Goal: Task Accomplishment & Management: Complete application form

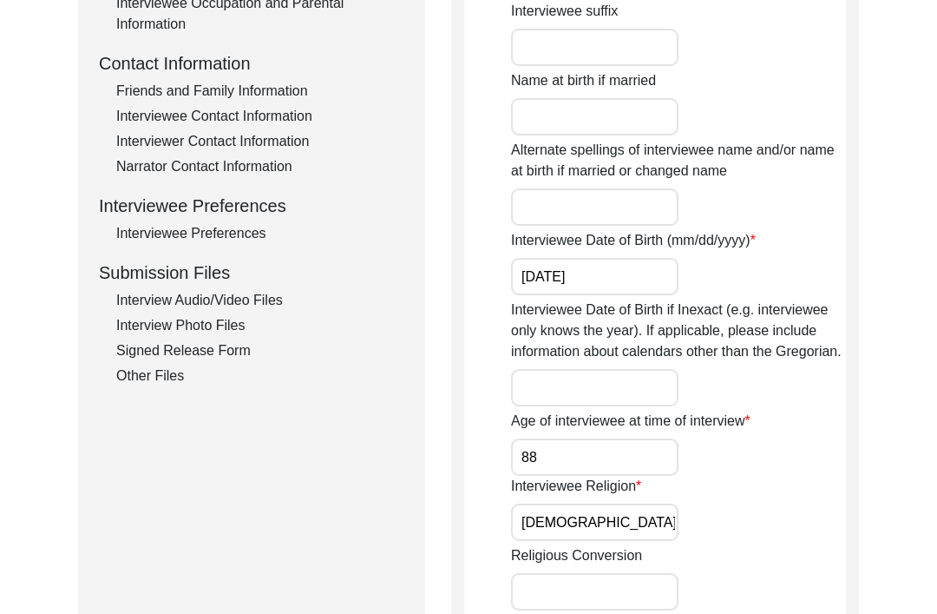
scroll to position [614, 0]
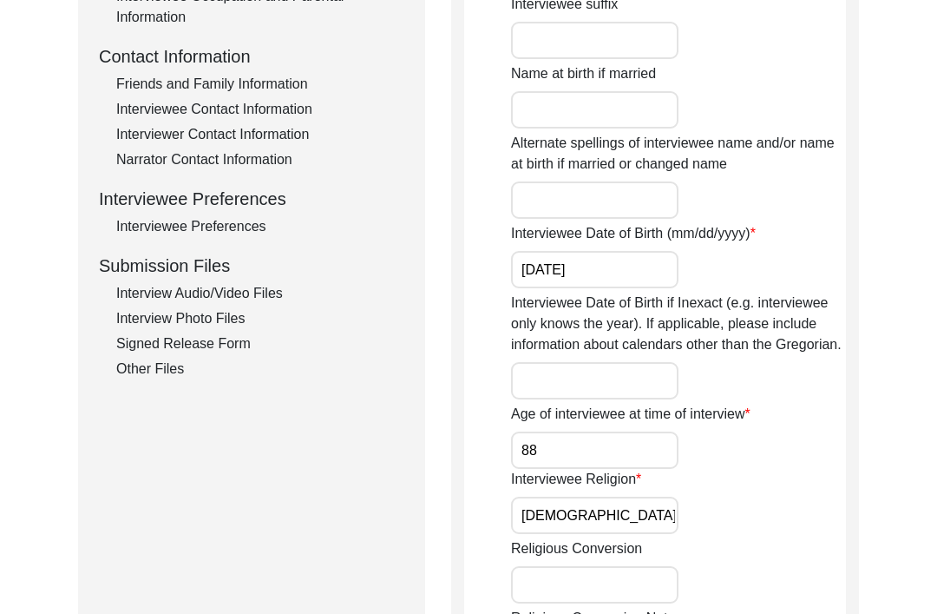
click at [216, 352] on div "Signed Release Form" at bounding box center [260, 343] width 288 height 21
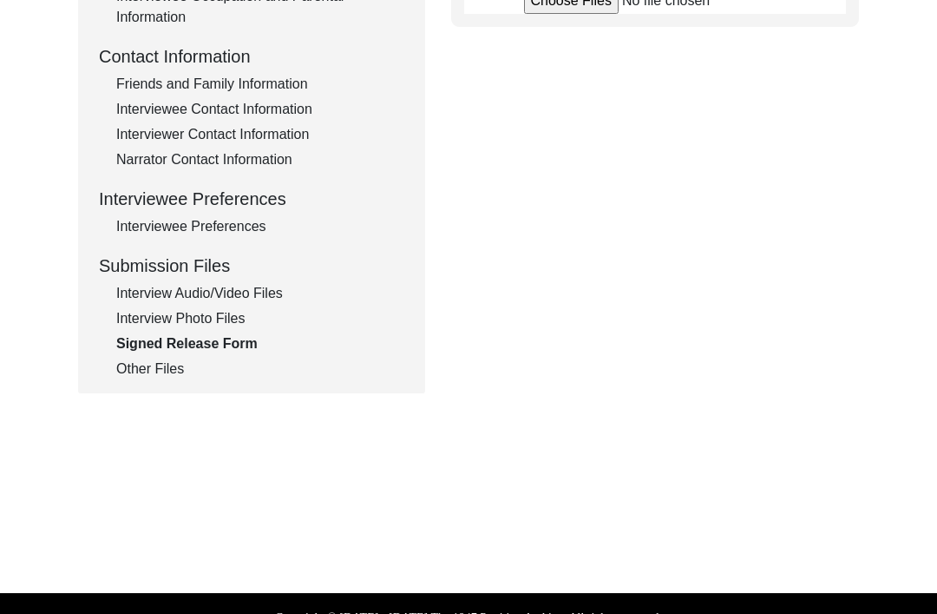
scroll to position [586, 0]
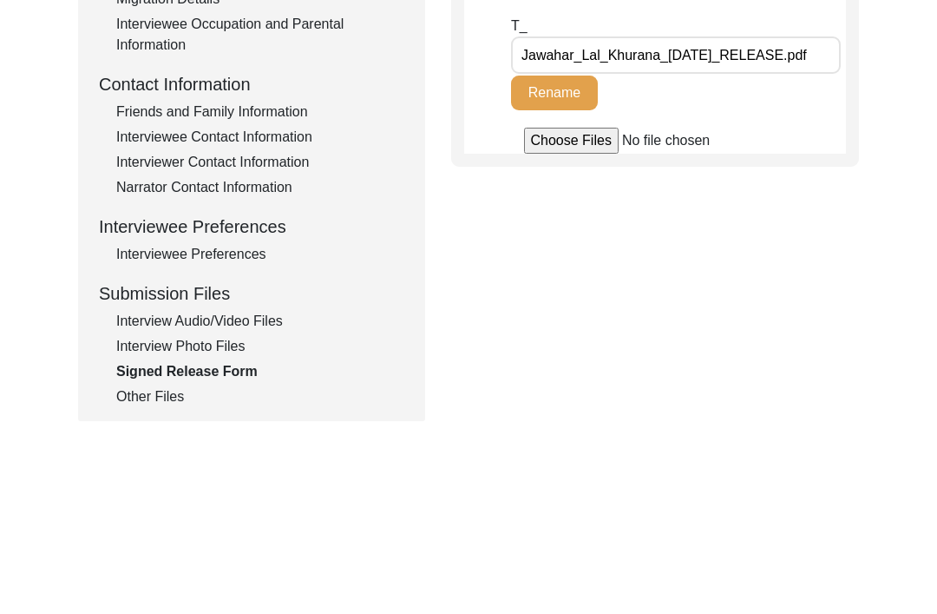
click at [176, 397] on div "Other Files" at bounding box center [260, 396] width 288 height 21
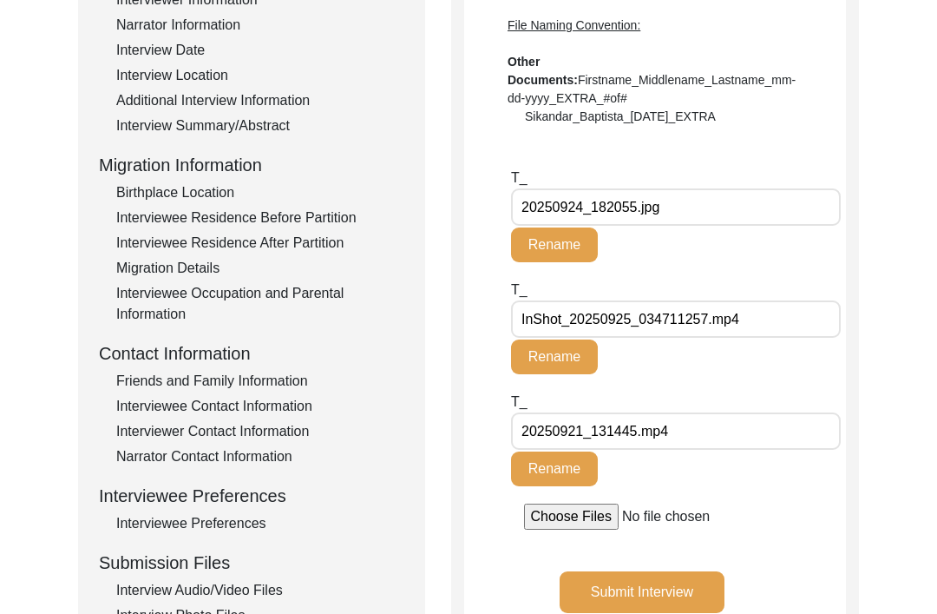
scroll to position [317, 0]
click at [827, 415] on input "20250921_131445.mp4" at bounding box center [676, 430] width 330 height 37
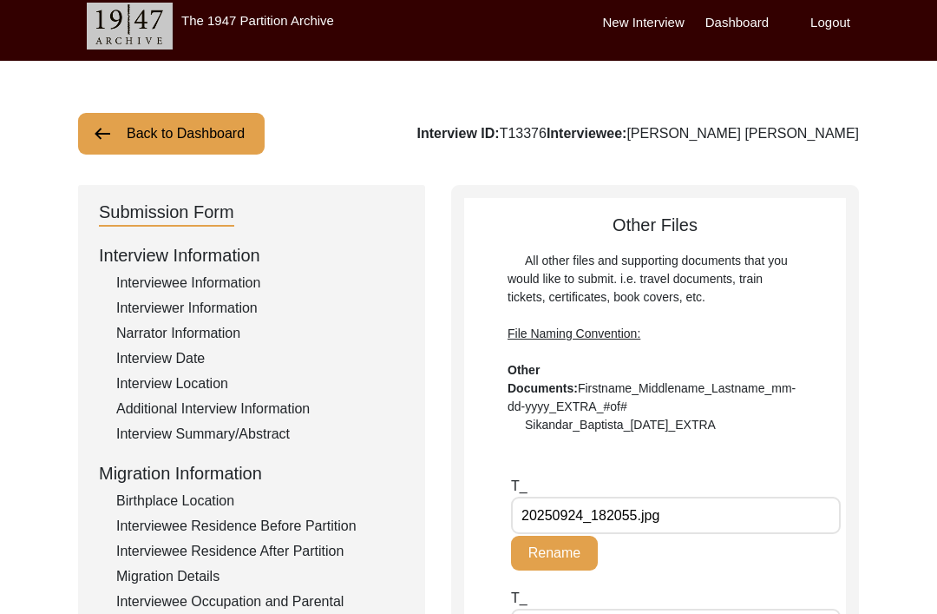
scroll to position [0, 0]
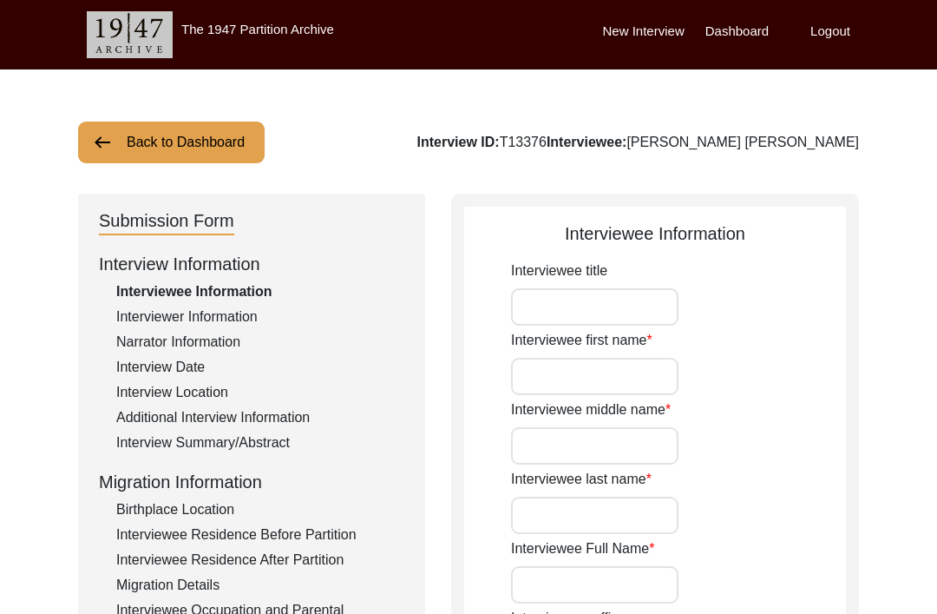
type input "[PERSON_NAME]"
type input "Lal"
type input "Khurana"
type input "[PERSON_NAME] [PERSON_NAME]"
type input "[DATE]"
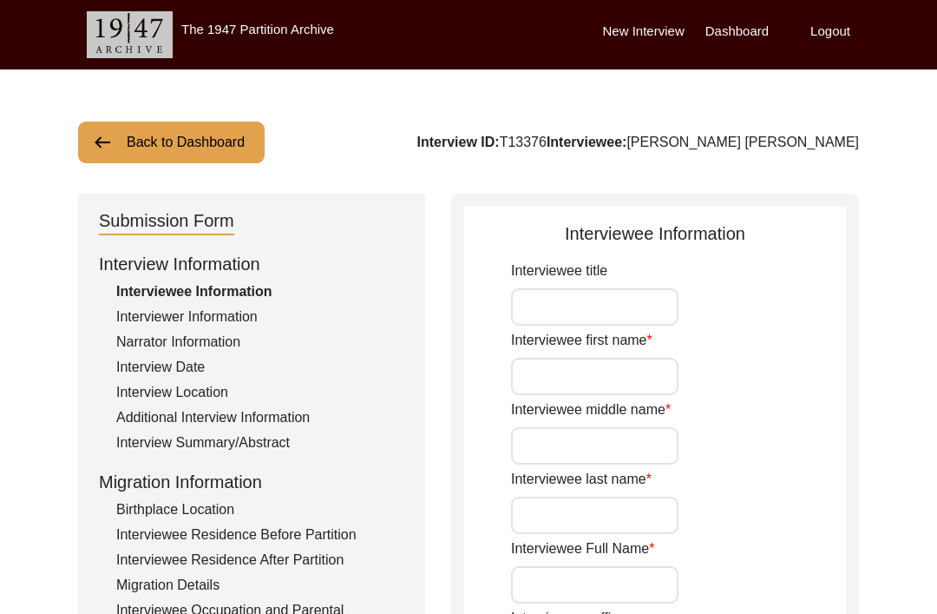
type input "88"
type input "[DEMOGRAPHIC_DATA]"
type input "Hindi"
type input "[DEMOGRAPHIC_DATA]"
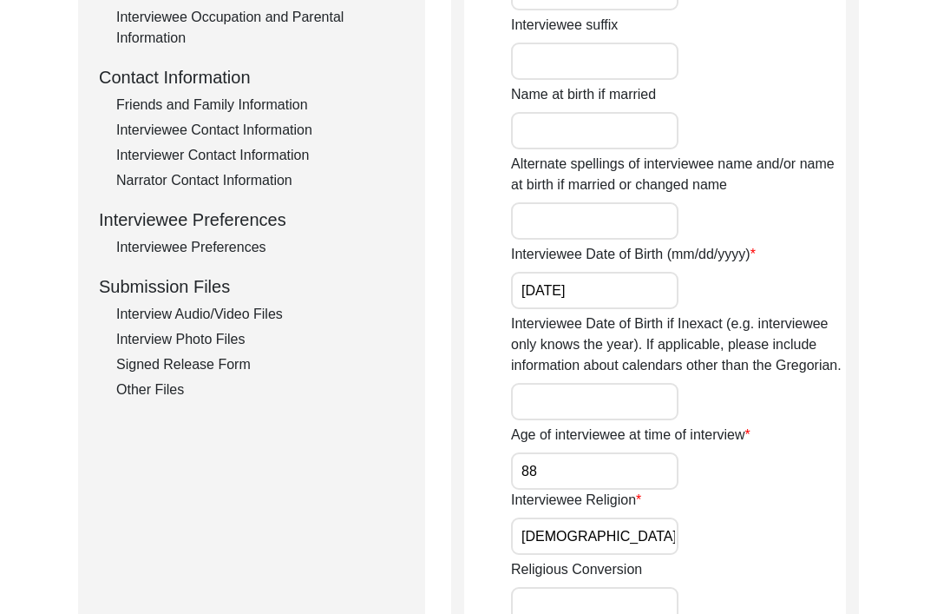
click at [155, 397] on div "Other Files" at bounding box center [260, 390] width 288 height 21
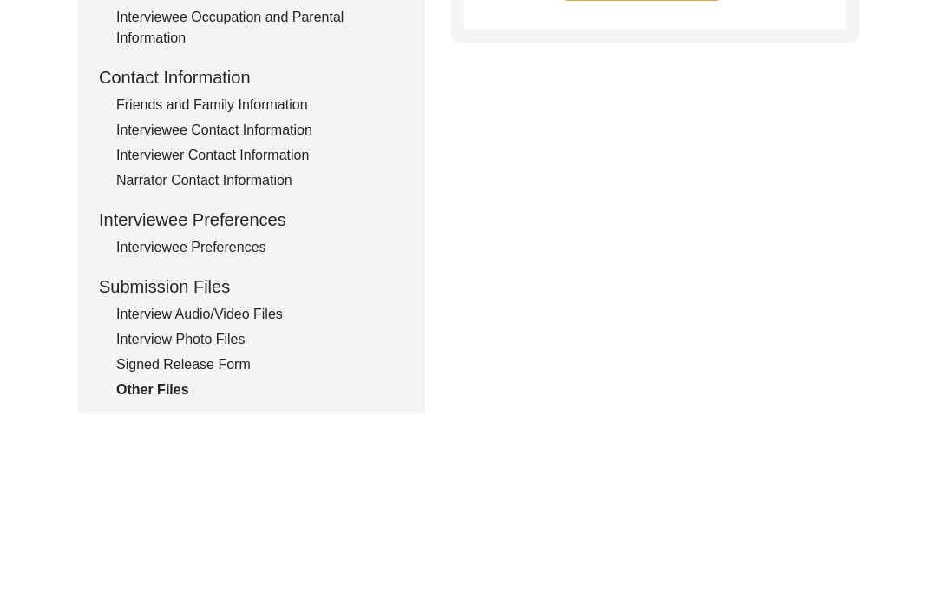
scroll to position [586, 0]
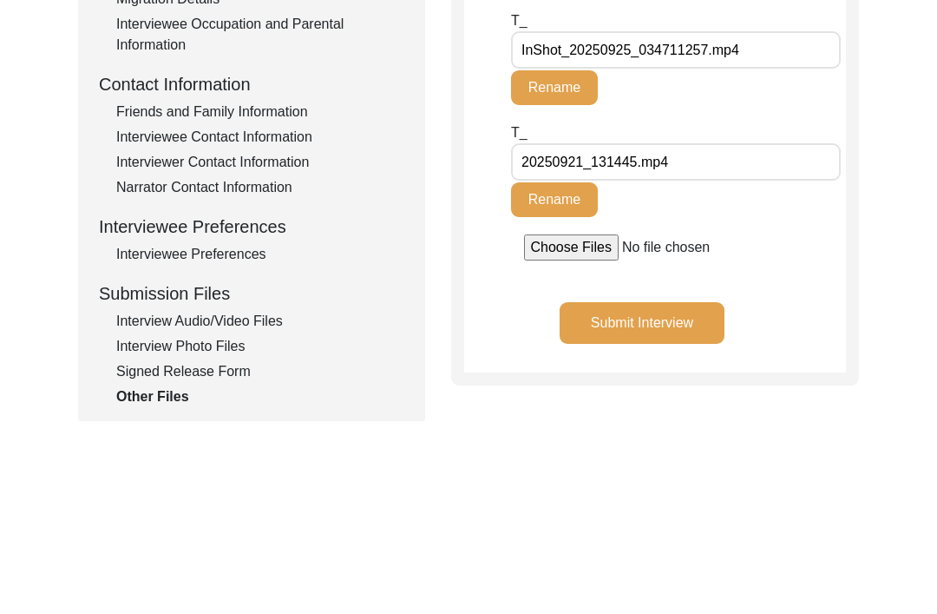
click at [570, 257] on input "file" at bounding box center [655, 247] width 263 height 26
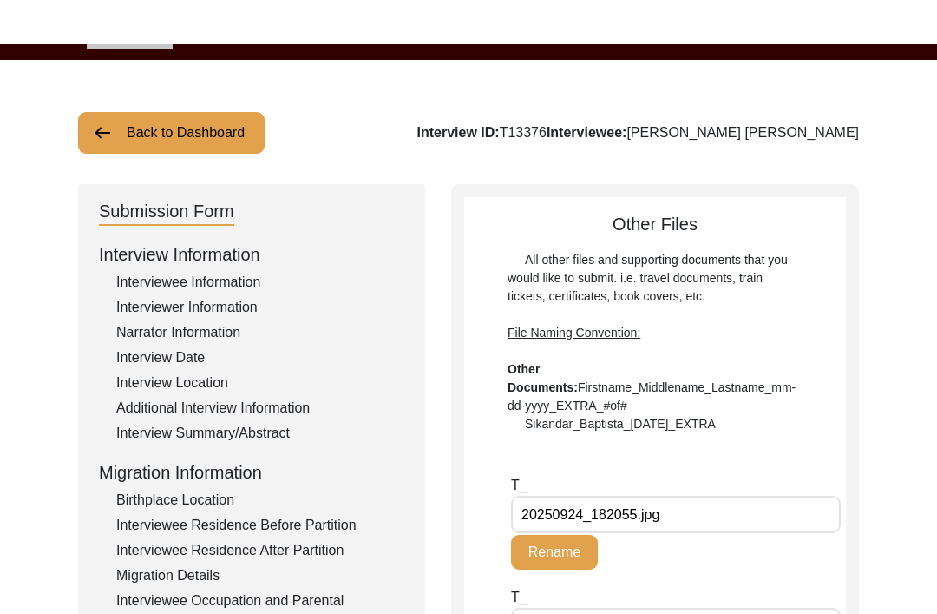
scroll to position [0, 0]
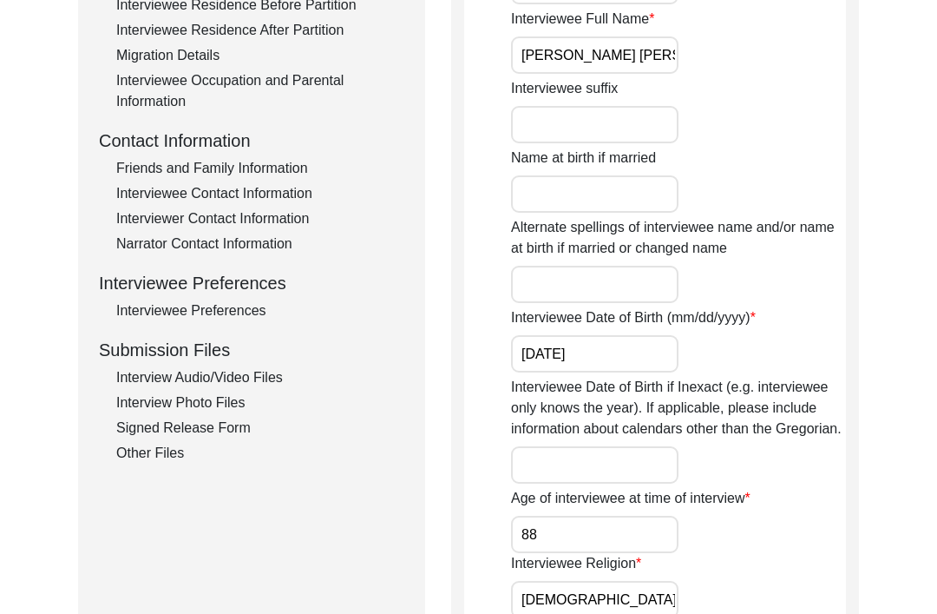
scroll to position [154, 0]
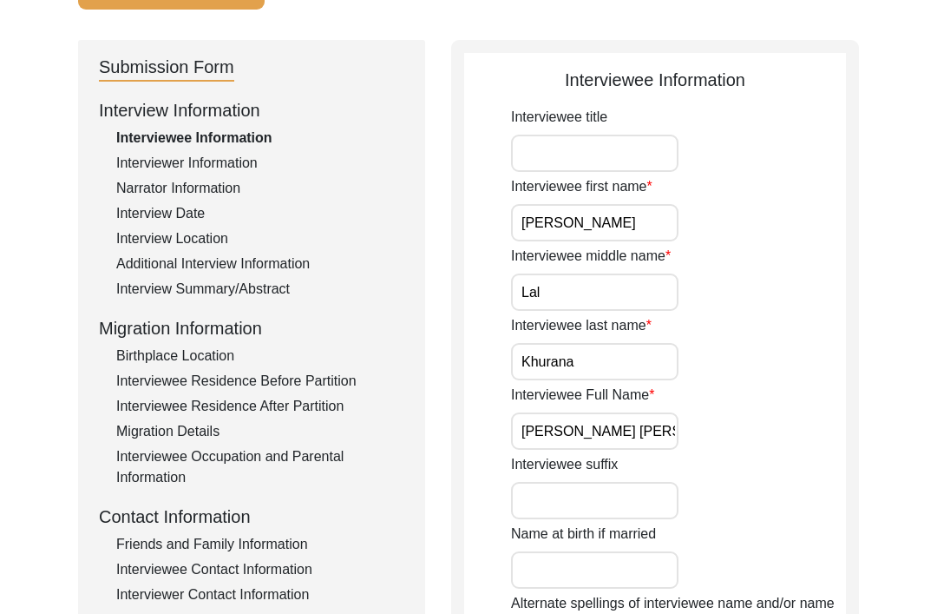
click at [220, 178] on div "Narrator Information" at bounding box center [260, 188] width 288 height 21
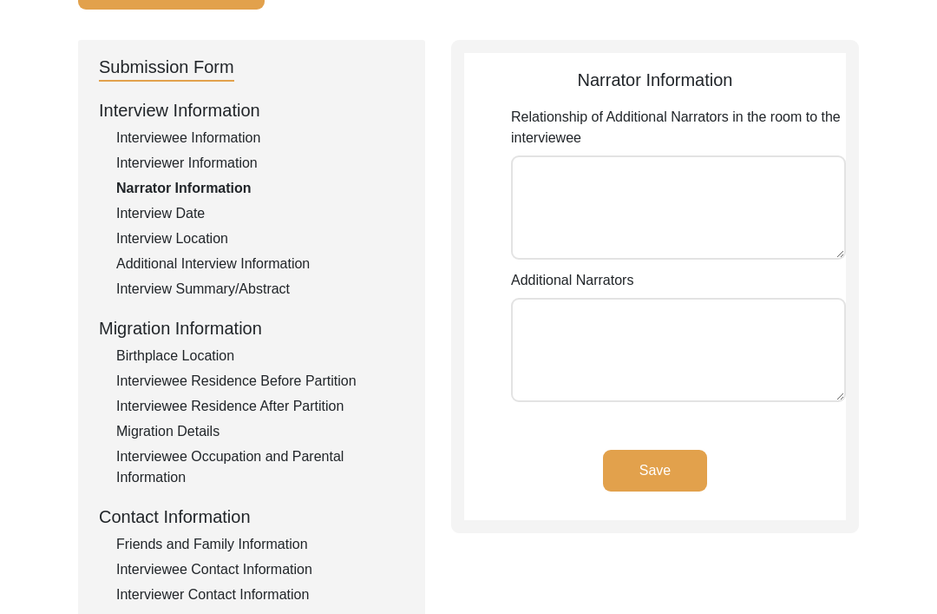
click at [227, 161] on div "Interviewer Information" at bounding box center [260, 163] width 288 height 21
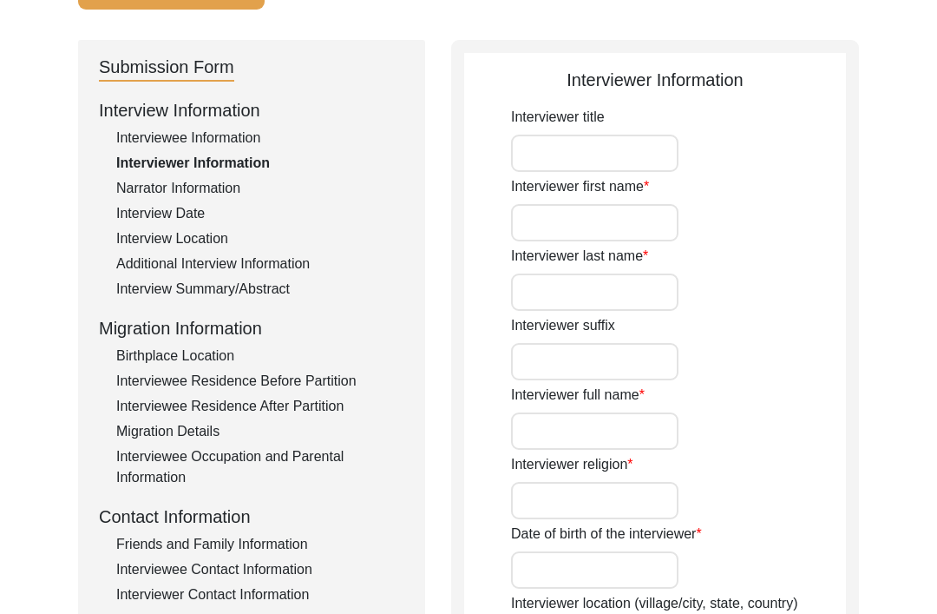
type input "[PERSON_NAME]"
type input "Puri"
type input "[PERSON_NAME] Puri"
type input "[DEMOGRAPHIC_DATA]"
type input "[DATE]"
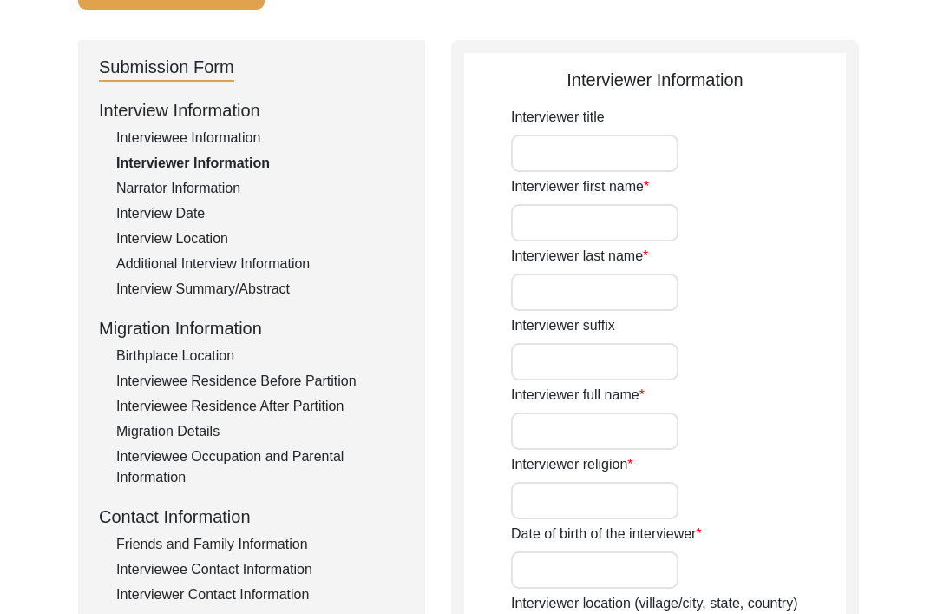
type input "Student"
type input "[PERSON_NAME]"
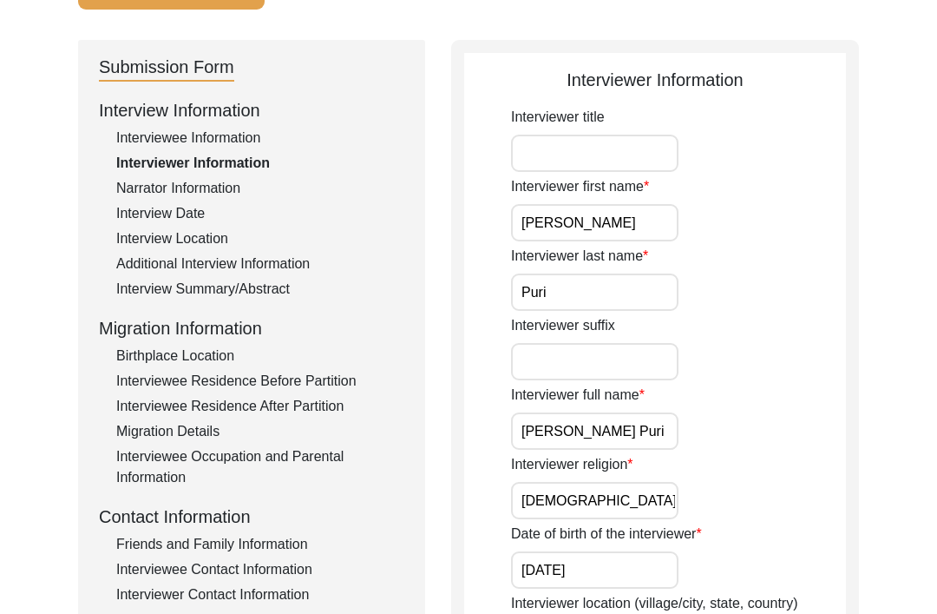
type input "Kaur"
type input "[PERSON_NAME]"
type input "Punjabi"
type textarea "None."
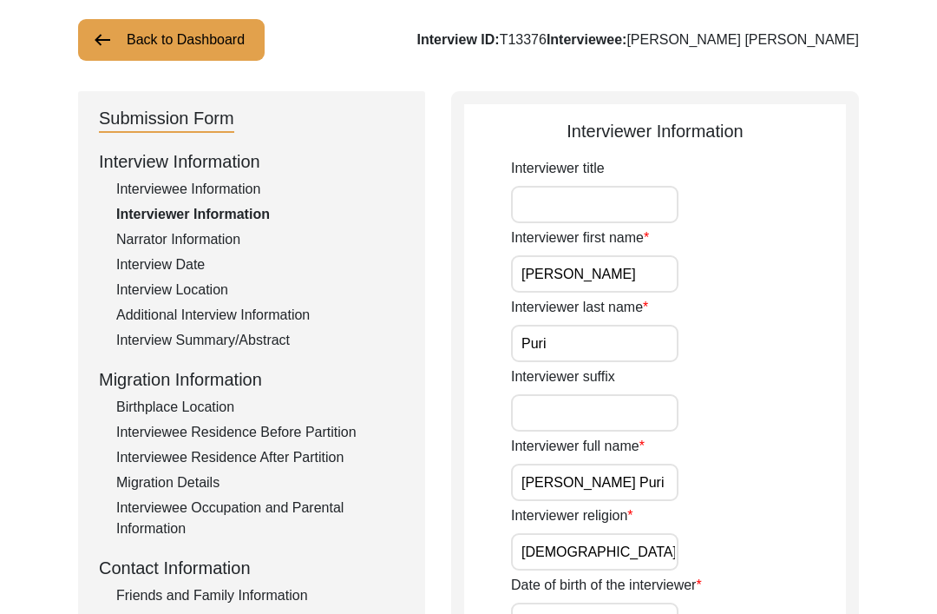
click at [209, 243] on div "Narrator Information" at bounding box center [260, 240] width 288 height 21
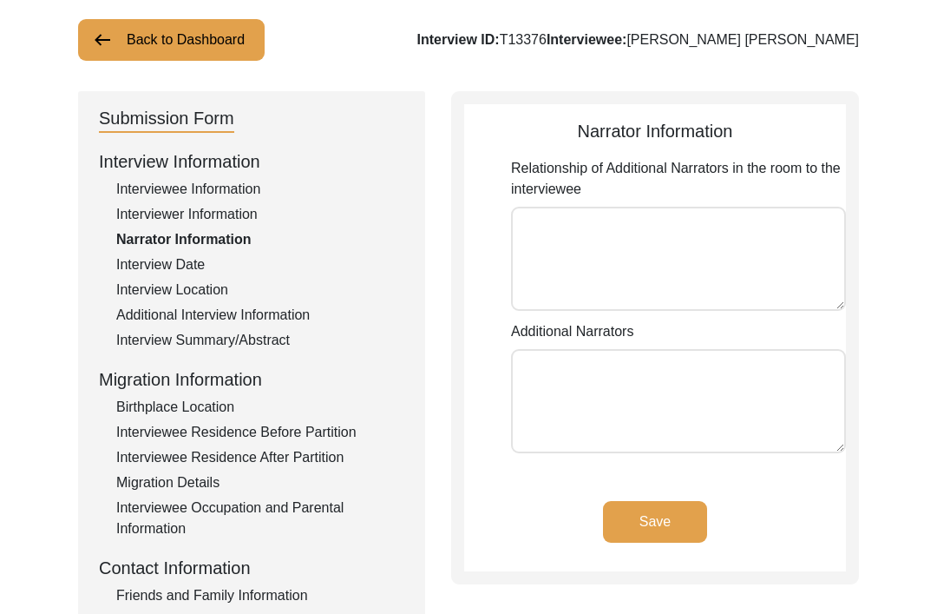
type textarea "Daughter Wife"
type textarea "[PERSON_NAME] [PERSON_NAME] [PERSON_NAME]"
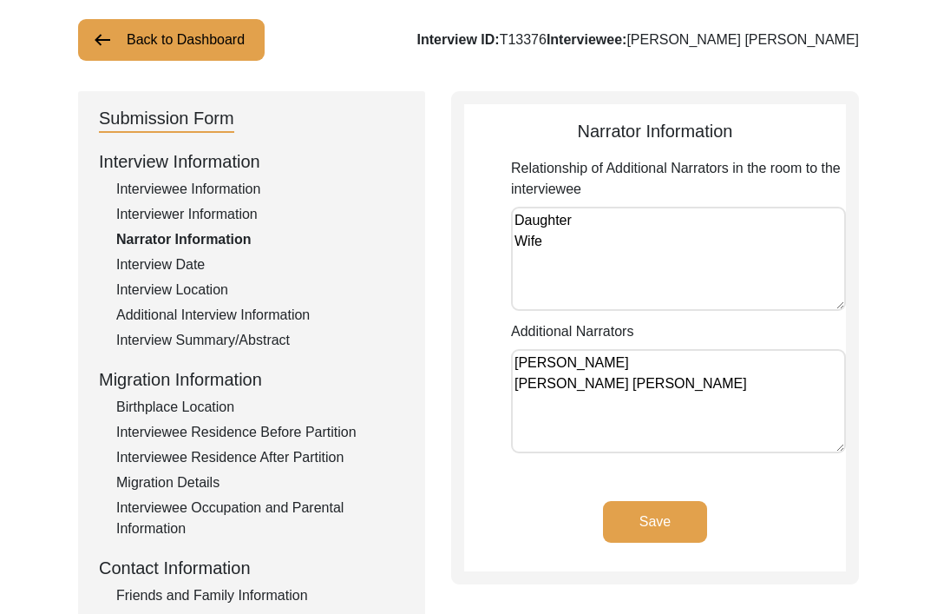
click at [171, 270] on div "Interview Date" at bounding box center [260, 264] width 288 height 21
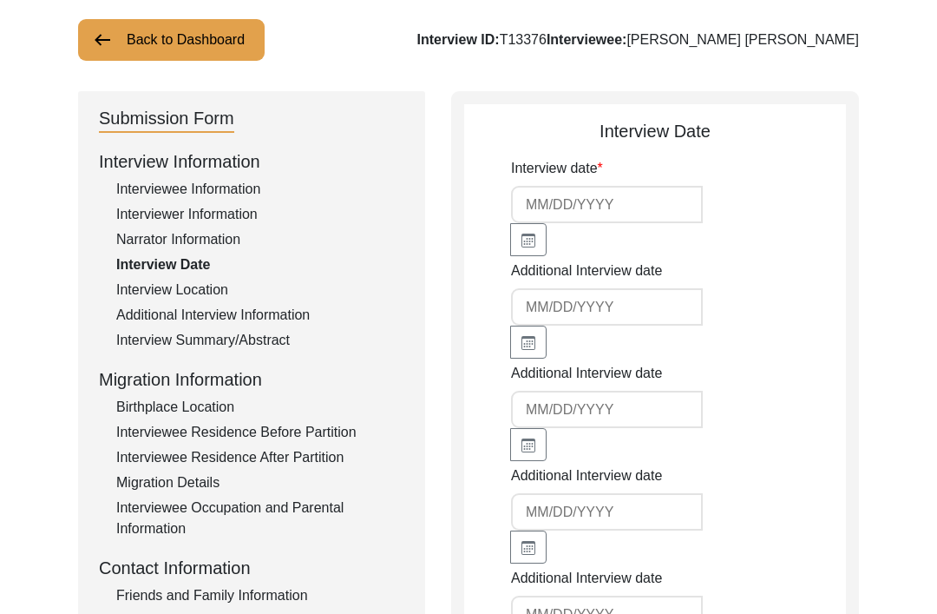
type input "[DATE]"
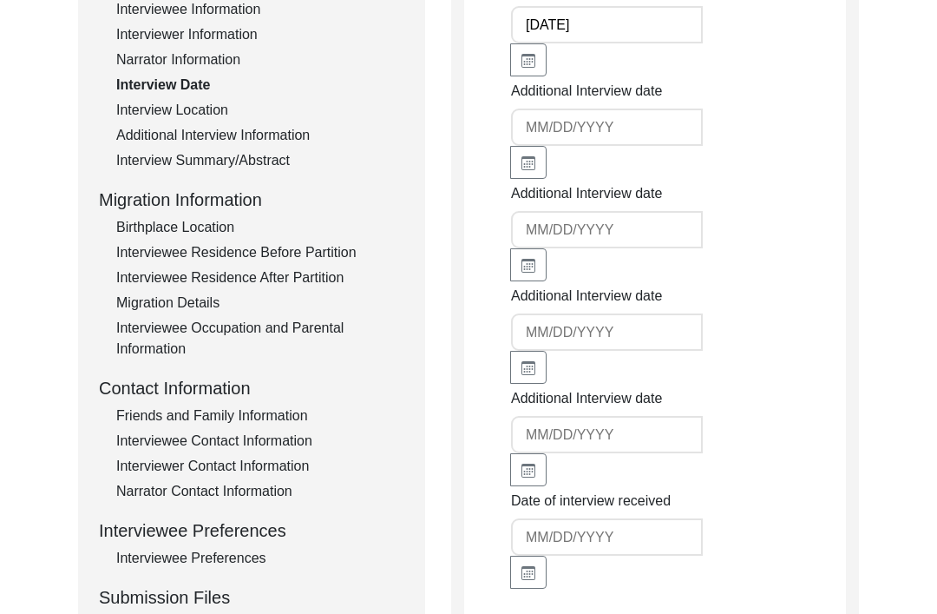
scroll to position [281, 0]
click at [202, 106] on div "Interview Location" at bounding box center [260, 111] width 288 height 21
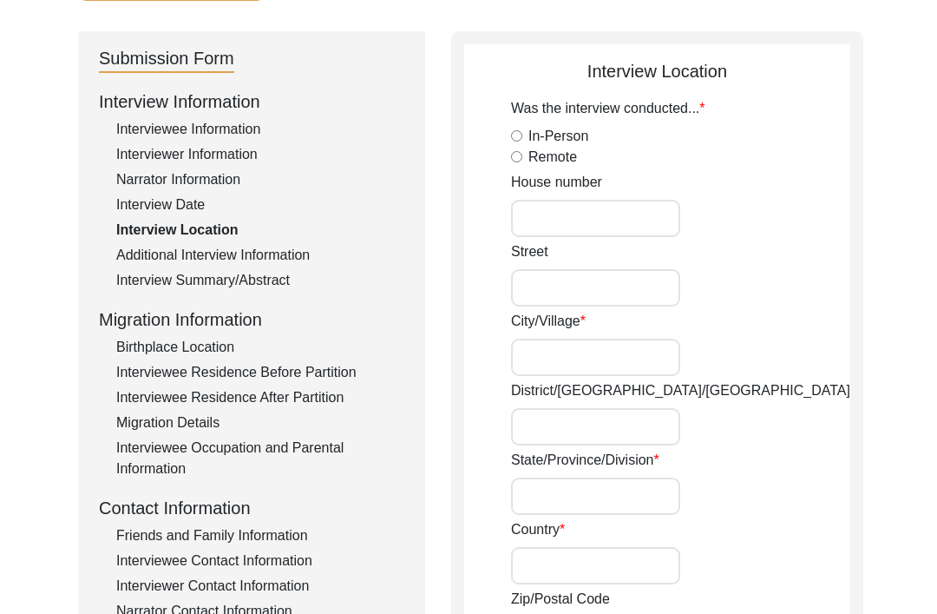
radio input "true"
type input "157"
type input "[PERSON_NAME] Apartments Sector 13"
type input "[GEOGRAPHIC_DATA]"
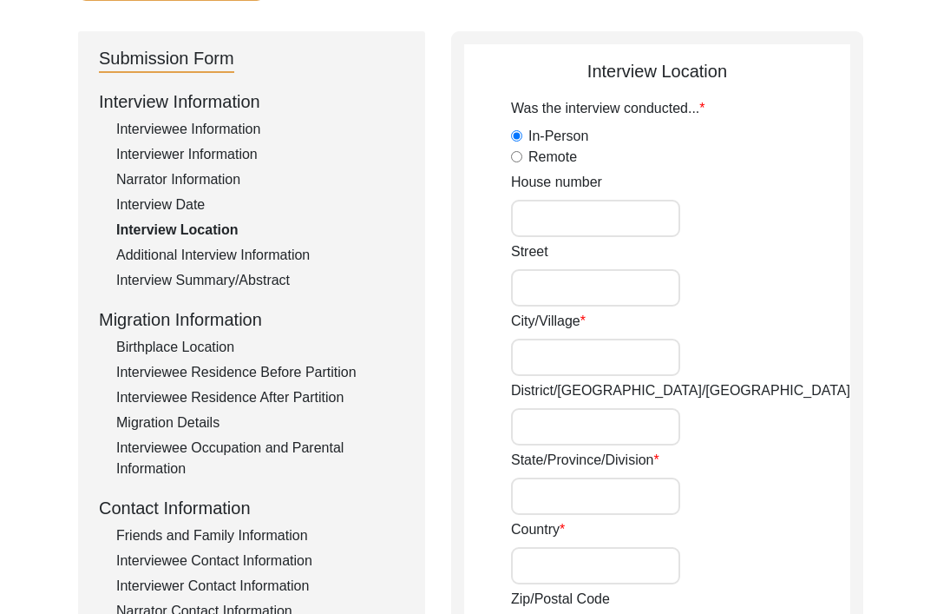
type input "[GEOGRAPHIC_DATA]"
type input "110085"
type input "Rohini, [GEOGRAPHIC_DATA], [GEOGRAPHIC_DATA]"
type input "28.72246° N"
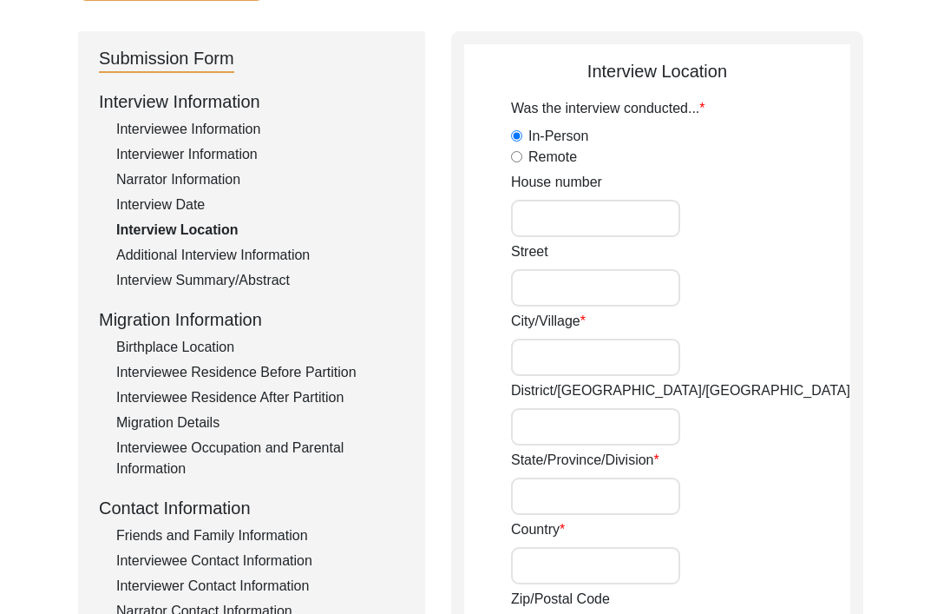
type input "77.12783° E"
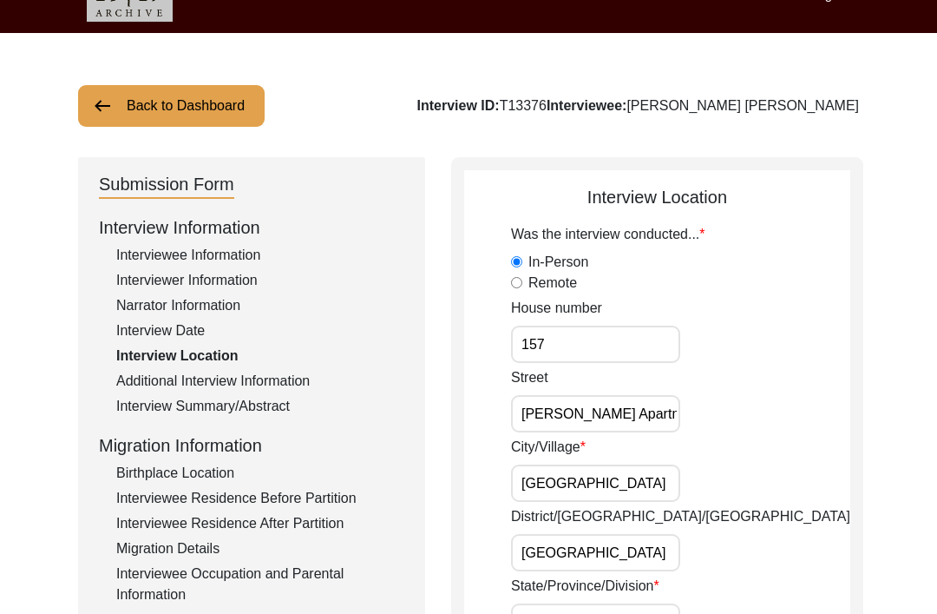
scroll to position [36, 0]
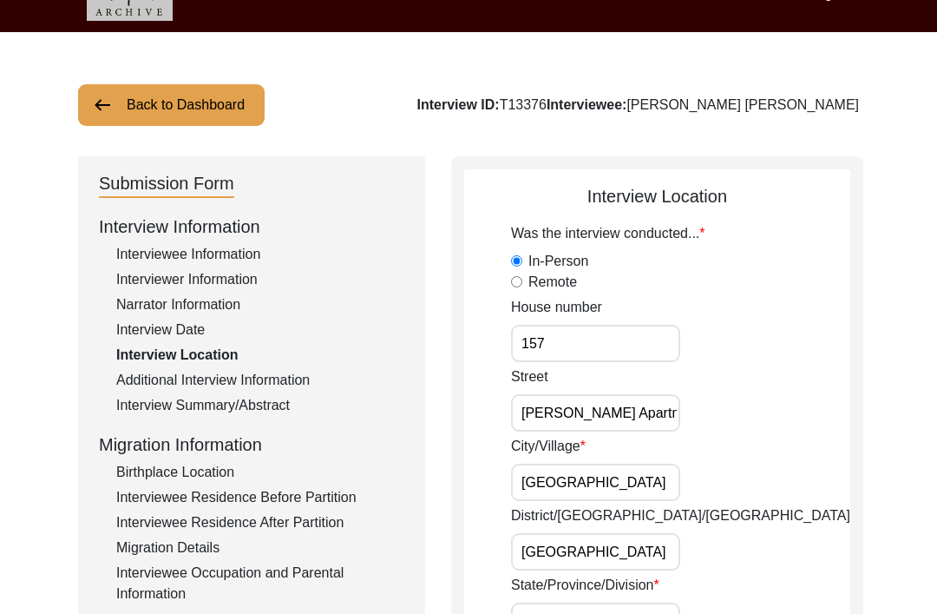
click at [296, 365] on div "Interview Location" at bounding box center [260, 355] width 288 height 21
click at [289, 385] on div "Additional Interview Information" at bounding box center [260, 381] width 288 height 21
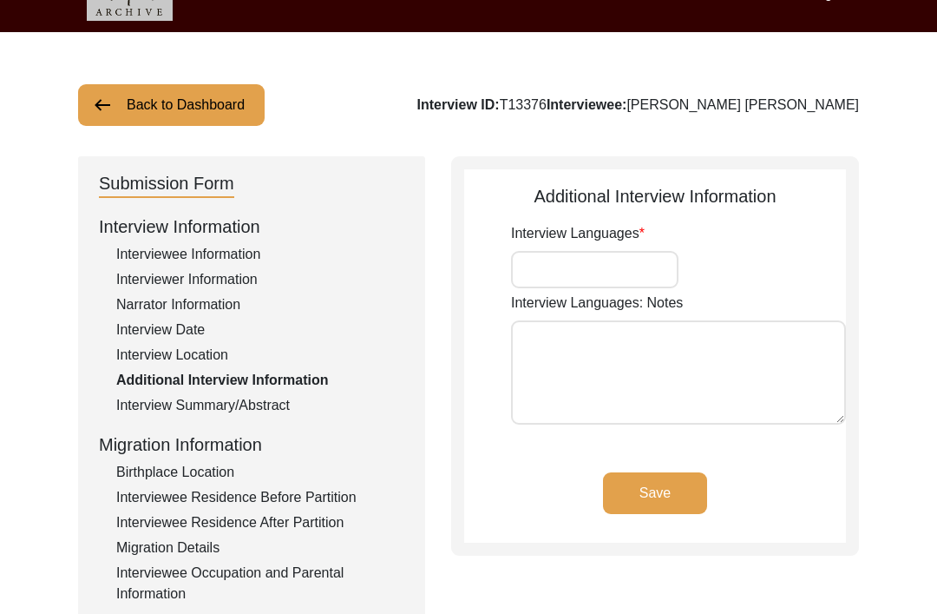
type input "Hindi"
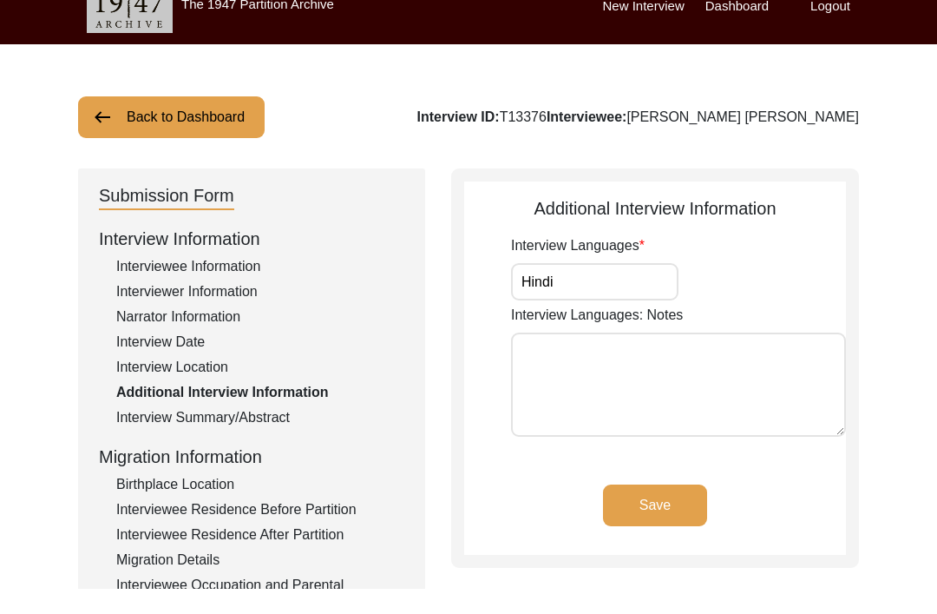
scroll to position [25, 0]
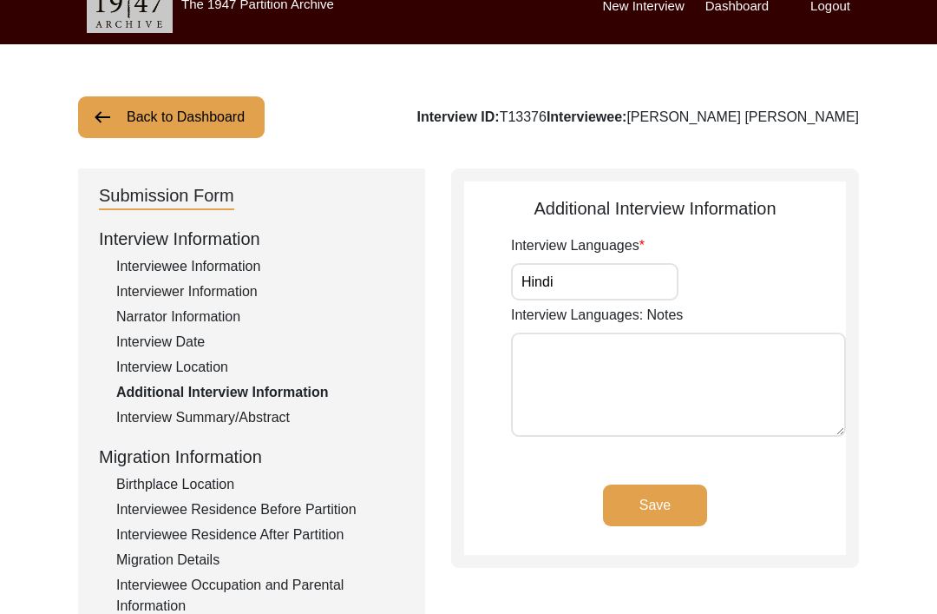
click at [283, 420] on div "Interview Summary/Abstract" at bounding box center [260, 417] width 288 height 21
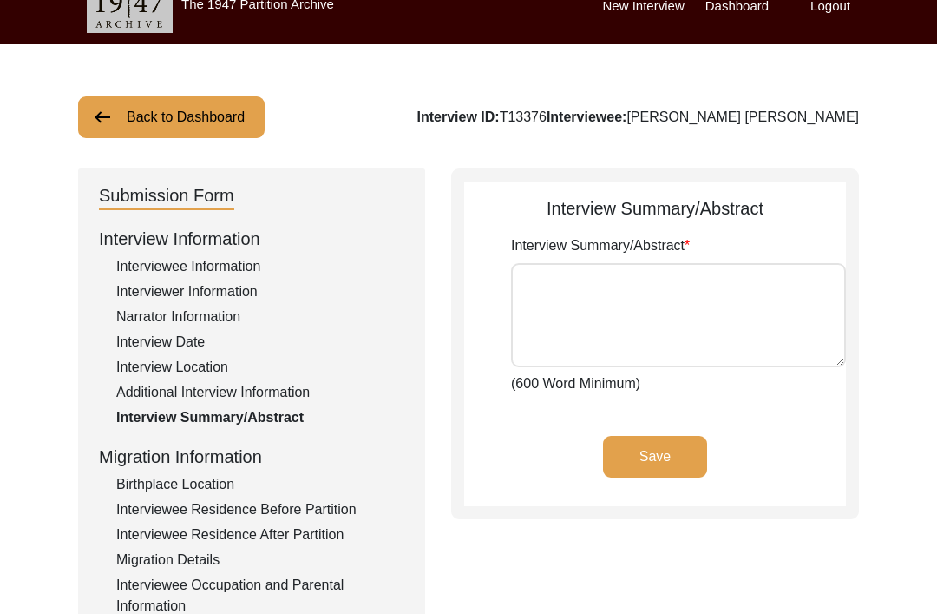
type textarea "Lo. Ipsumdo Sit Ametcon, adi el 78-sedd-eiu tem, incid utla etdo m aliqua enima…"
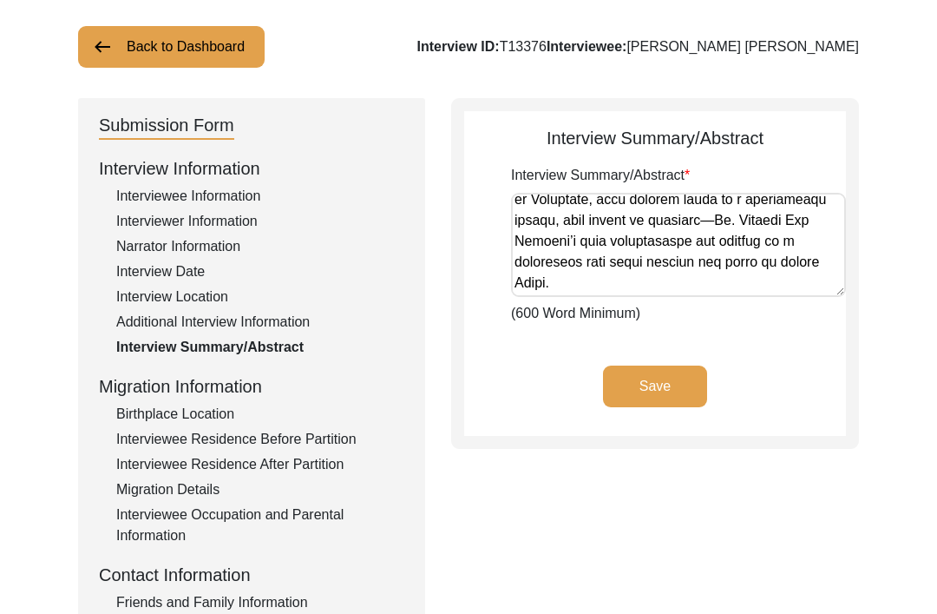
scroll to position [115, 0]
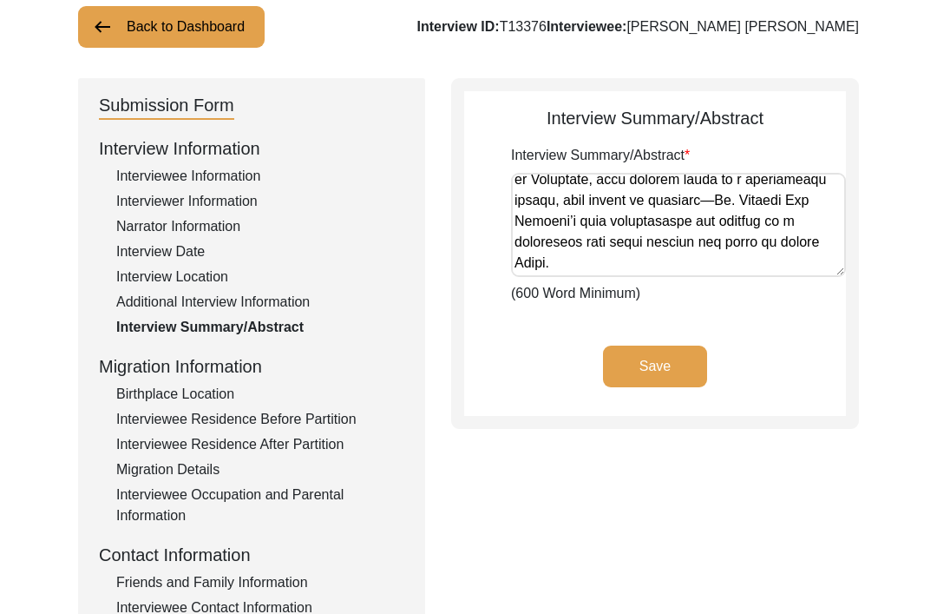
click at [224, 391] on div "Birthplace Location" at bounding box center [260, 394] width 288 height 21
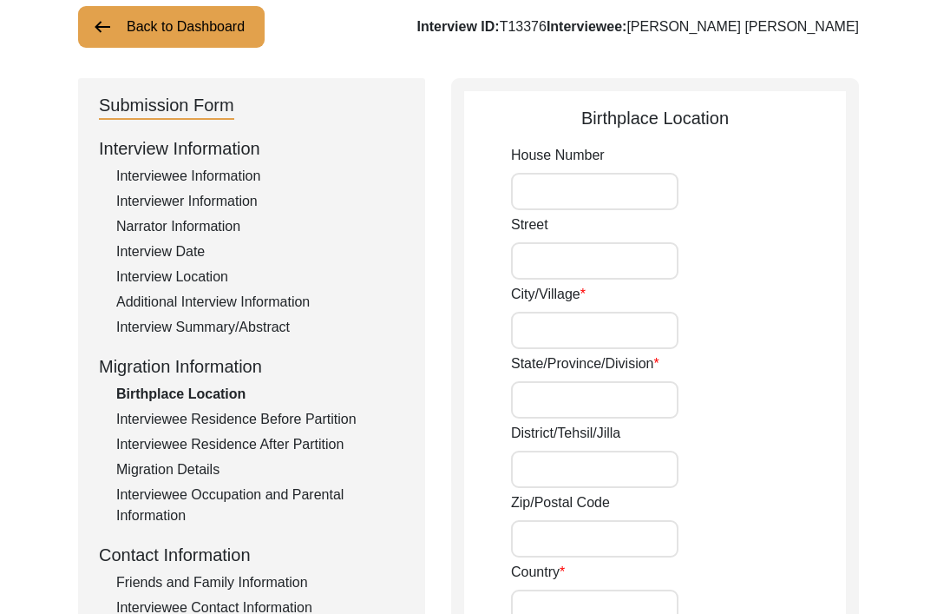
type input "[PERSON_NAME]"
type input "Jhang"
type input "Undivided [GEOGRAPHIC_DATA]"
type input "Ahmedpur Sial, [GEOGRAPHIC_DATA], Undivided [GEOGRAPHIC_DATA]"
type input "30.6841° N"
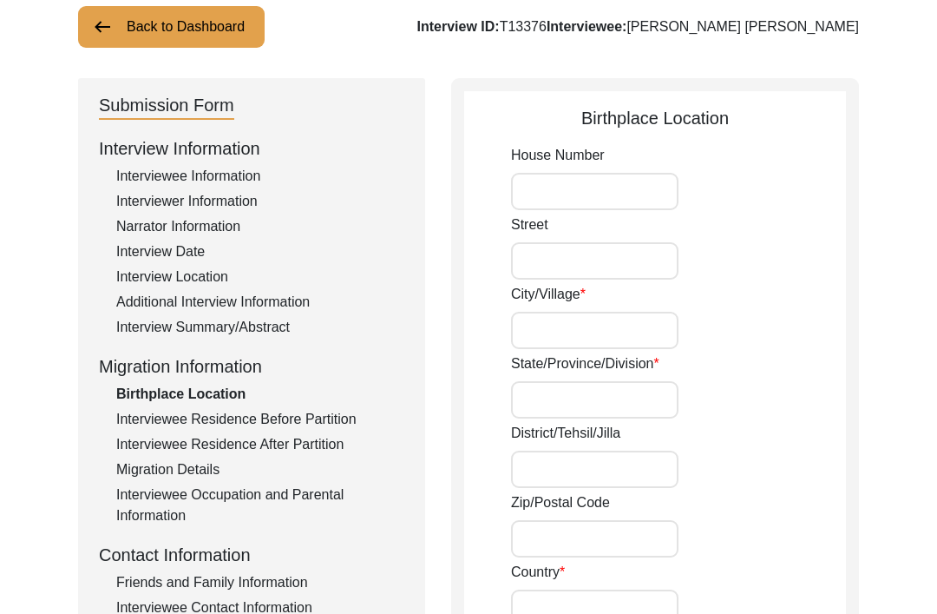
type input "71.7581° E"
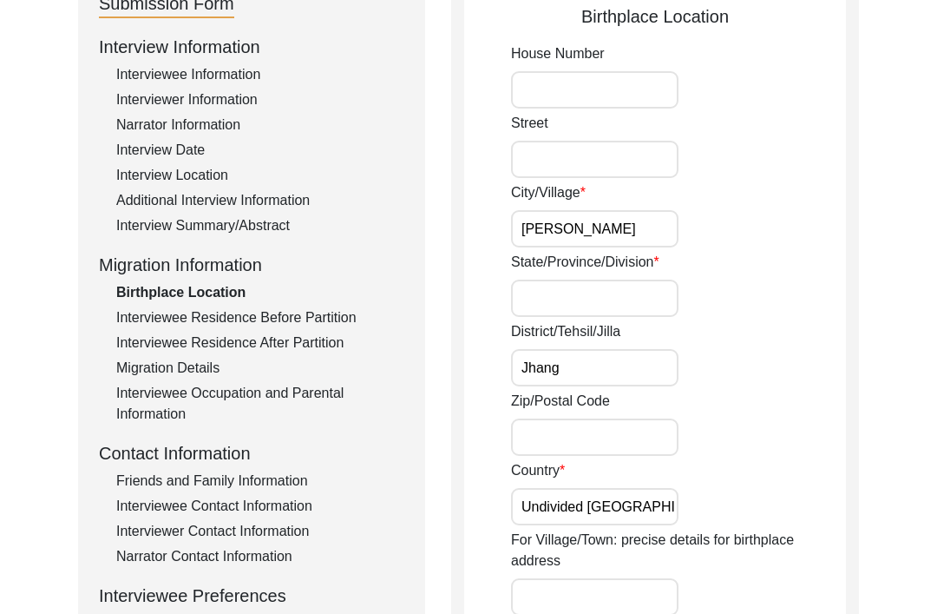
scroll to position [292, 0]
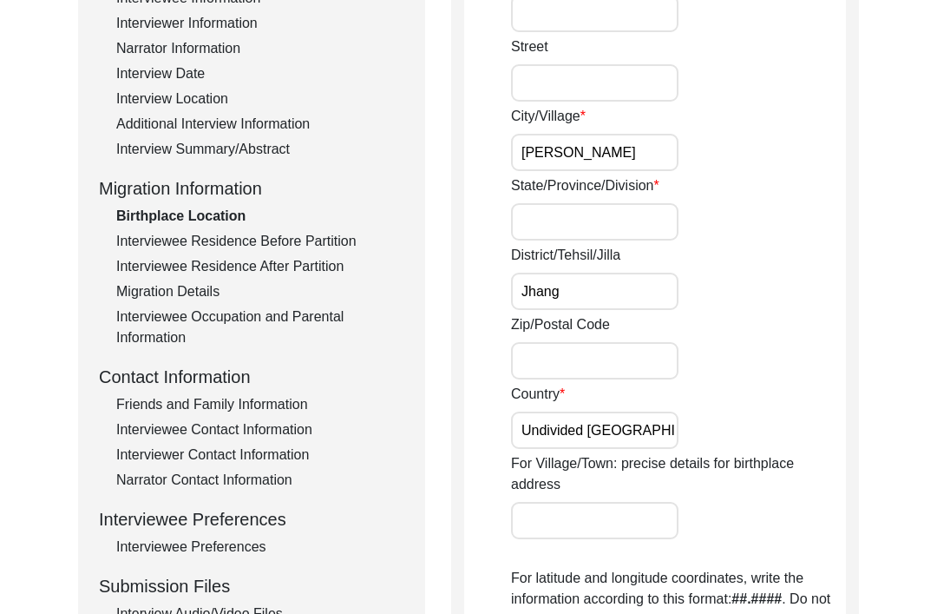
click at [206, 233] on div "Interviewee Residence Before Partition" at bounding box center [260, 242] width 288 height 21
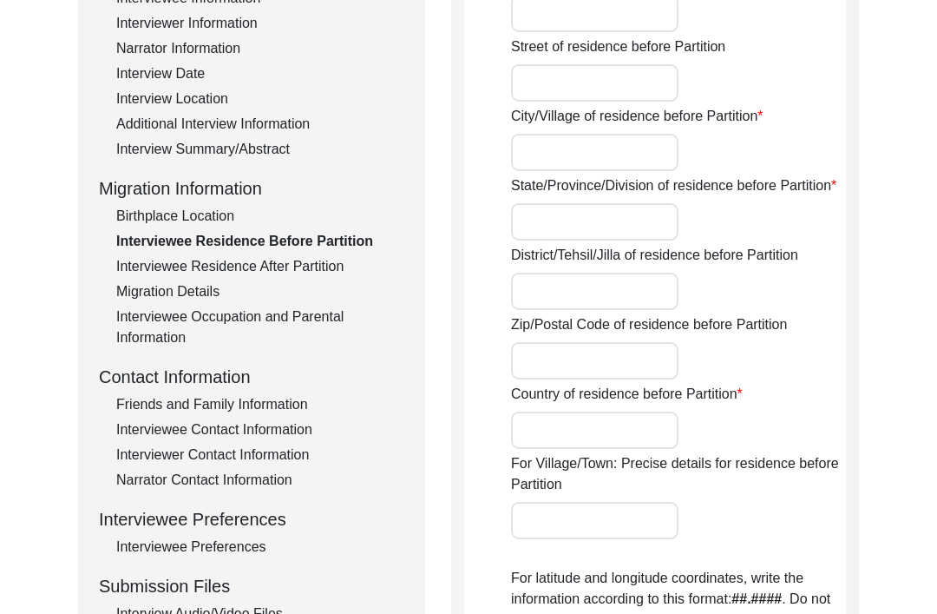
type input "[PERSON_NAME]"
type input "[GEOGRAPHIC_DATA]"
type input "Jhang"
type input "Undivided [GEOGRAPHIC_DATA]"
type input "Ahmedpur Sial, [GEOGRAPHIC_DATA], Undivided [GEOGRAPHIC_DATA]"
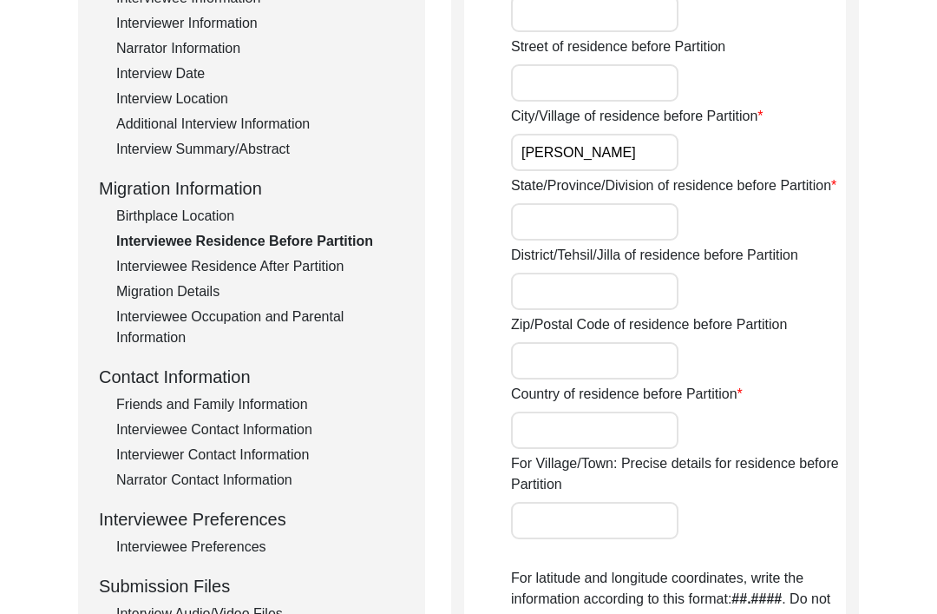
type input "30.6841° N"
type input "71.7581° E"
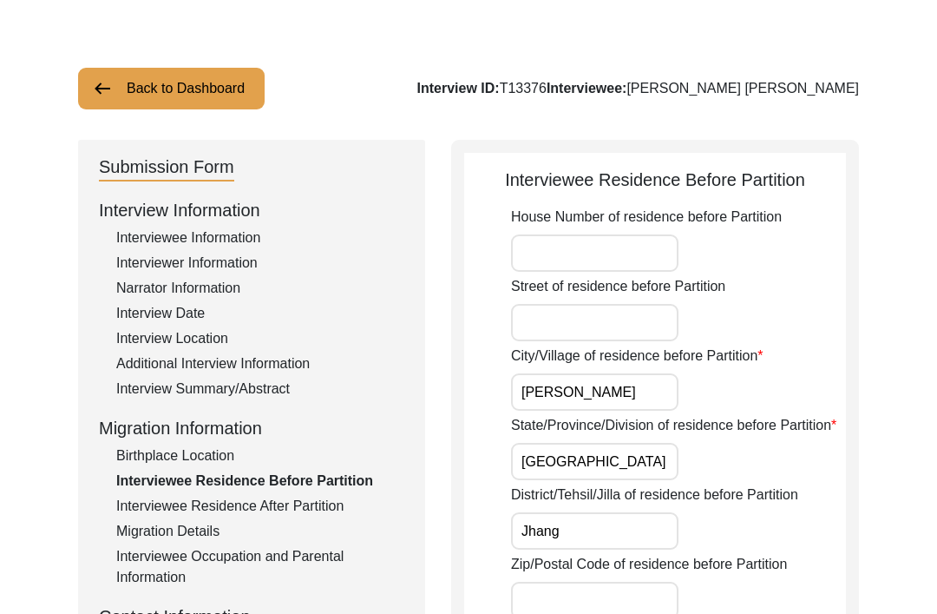
scroll to position [0, 0]
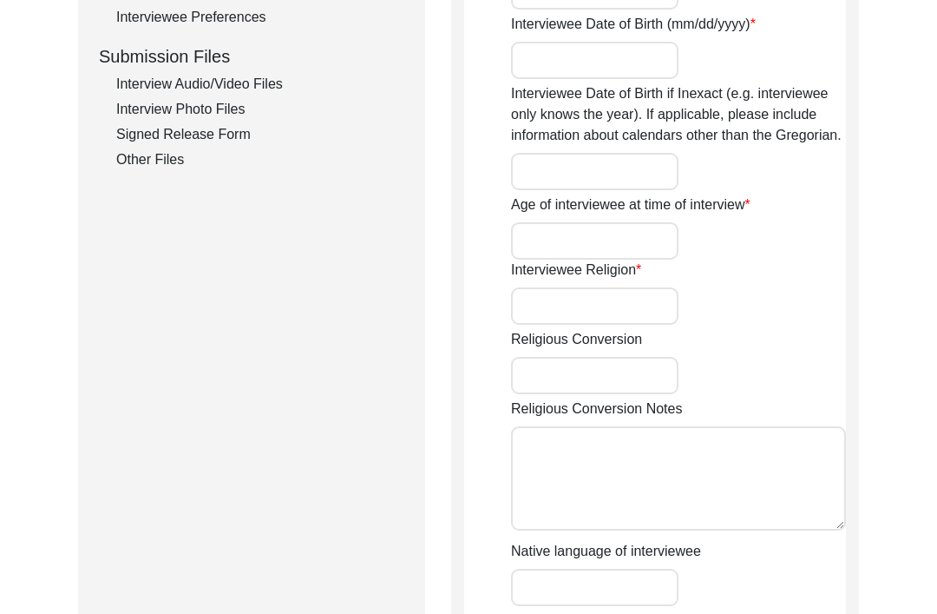
type input "[PERSON_NAME]"
type input "Lal"
type input "Khurana"
type input "[PERSON_NAME] [PERSON_NAME]"
type input "[DATE]"
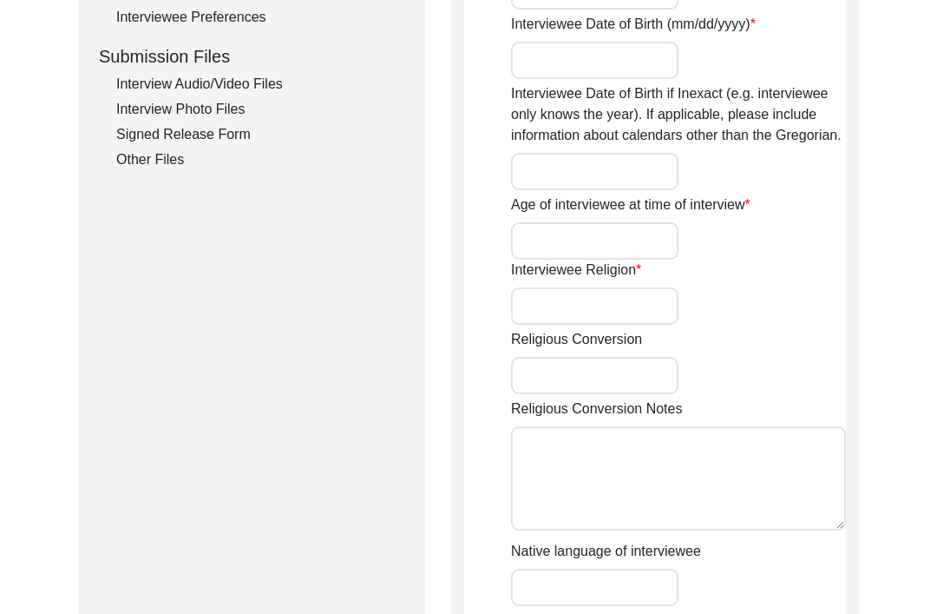
type input "88"
type input "[DEMOGRAPHIC_DATA]"
type input "Hindi"
type input "[DEMOGRAPHIC_DATA]"
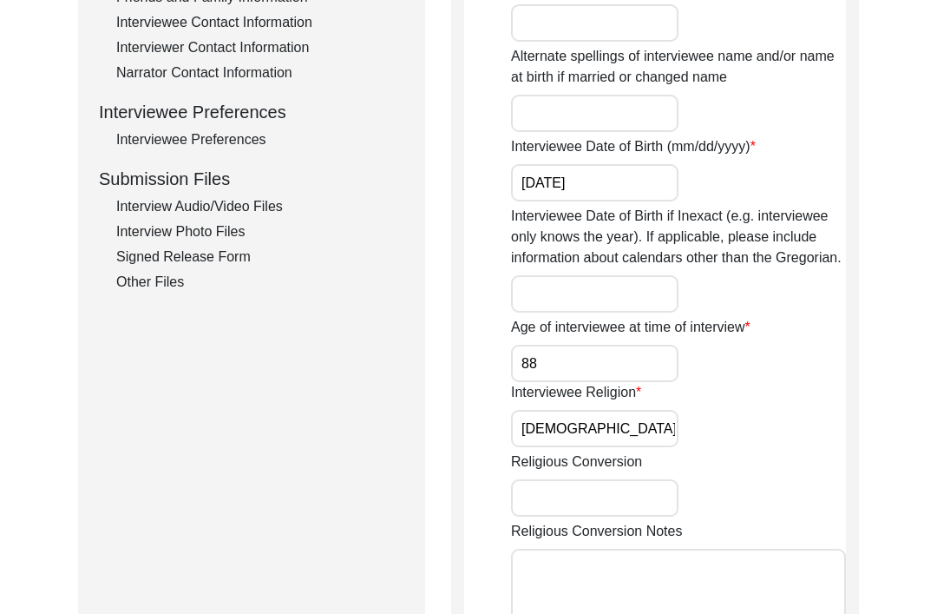
click at [233, 214] on div "Interview Audio/Video Files" at bounding box center [260, 207] width 288 height 21
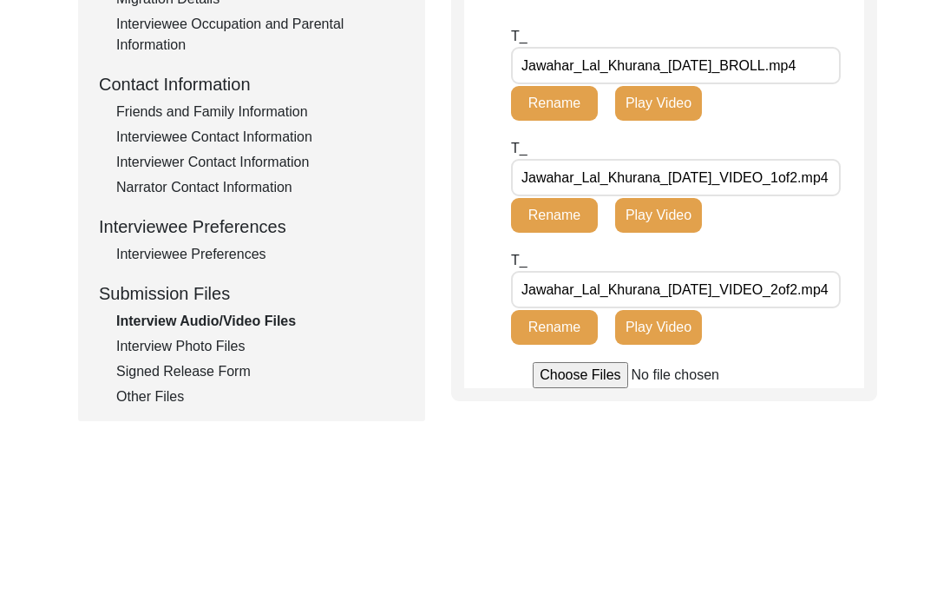
scroll to position [609, 0]
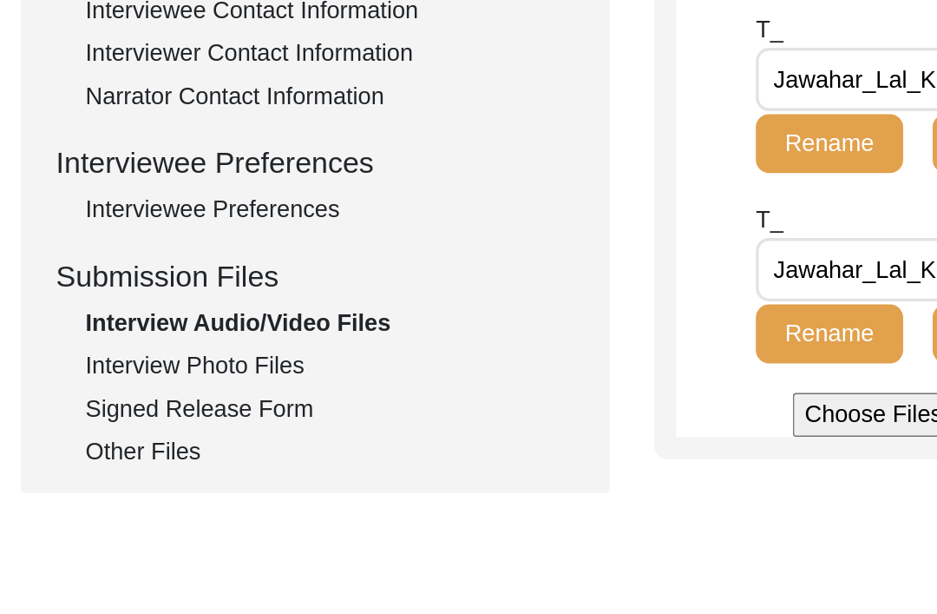
click at [145, 312] on div "Interview Photo Files" at bounding box center [260, 322] width 288 height 21
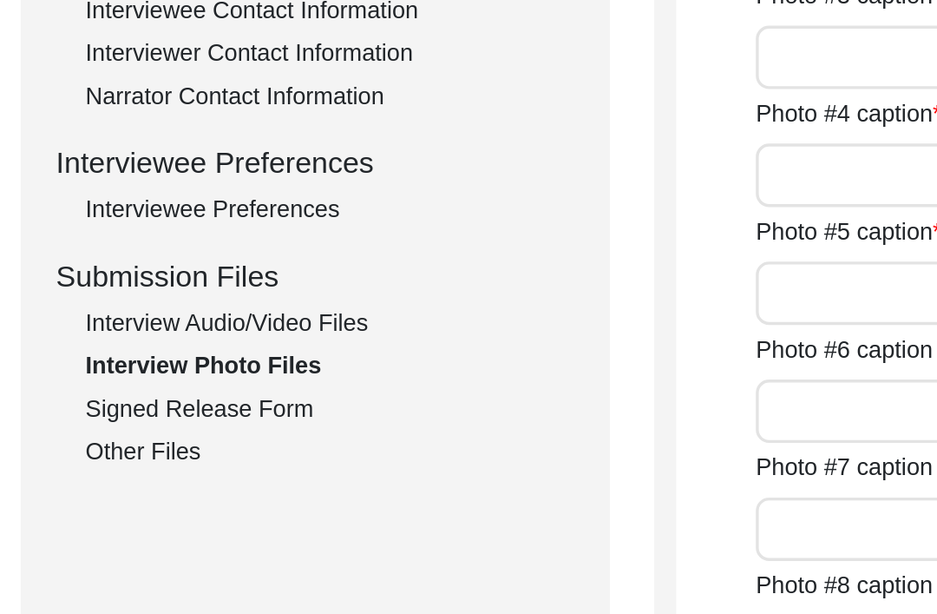
type input "Interviewee with his family"
type input "Interviewee sharing pre partition anecdotes"
type input "Interviewee telling about his marriage and family"
type input "Interviewee telling about his inclination towards Yoga"
type input "Interview snapshot"
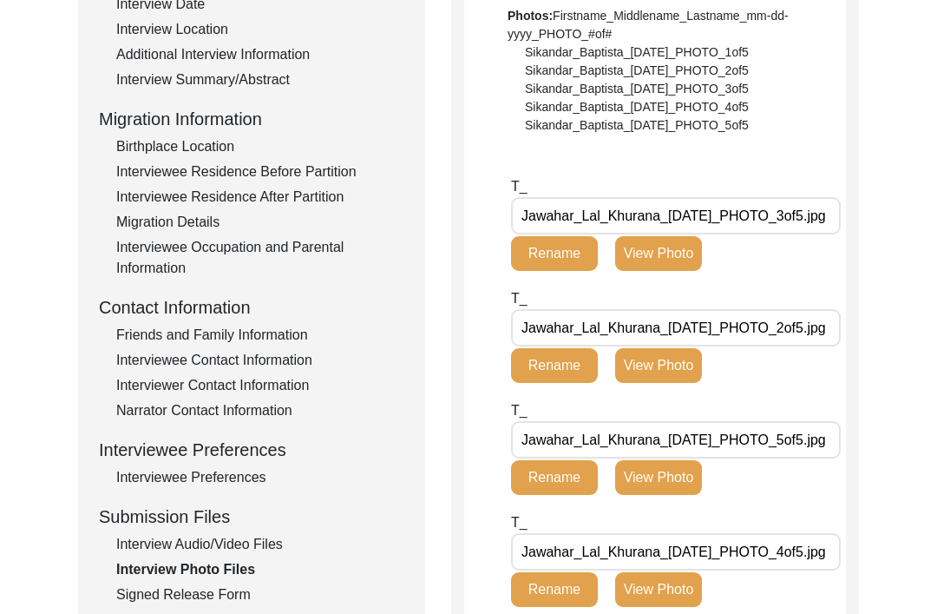
scroll to position [401, 0]
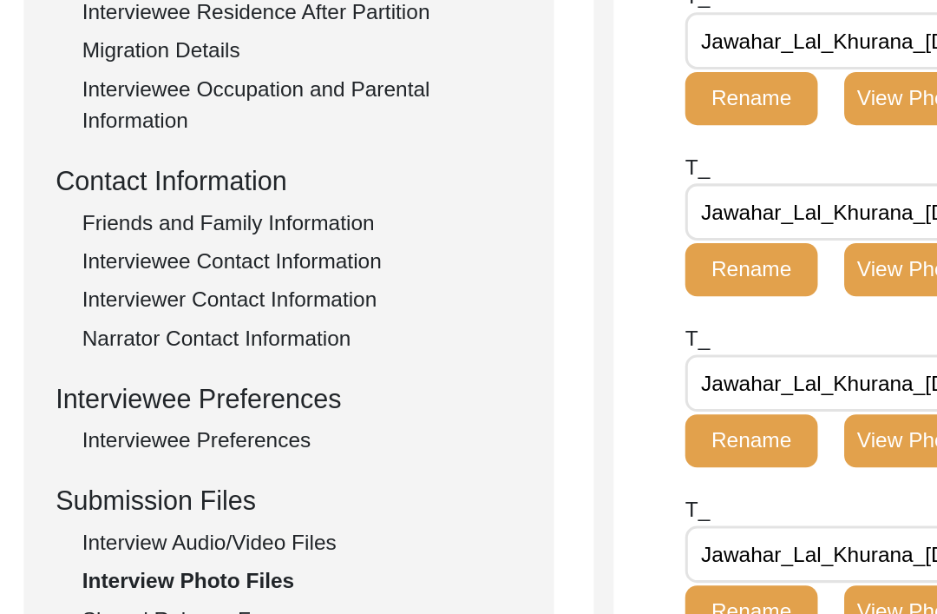
click at [152, 546] on div "Signed Release Form" at bounding box center [260, 556] width 288 height 21
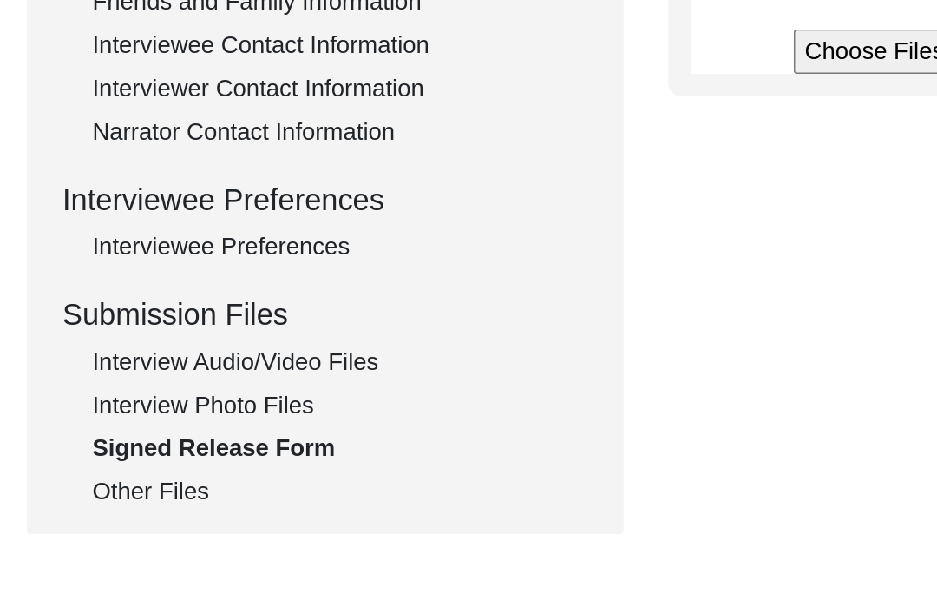
scroll to position [472, 0]
click at [116, 500] on div "Other Files" at bounding box center [260, 510] width 288 height 21
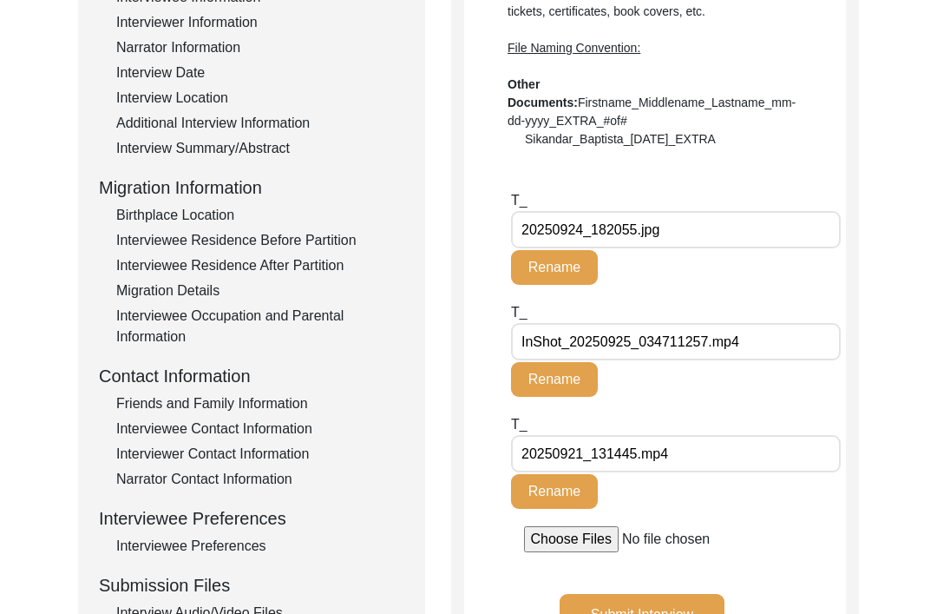
scroll to position [294, 0]
click at [732, 450] on input "20250921_131445.mp4" at bounding box center [676, 453] width 330 height 37
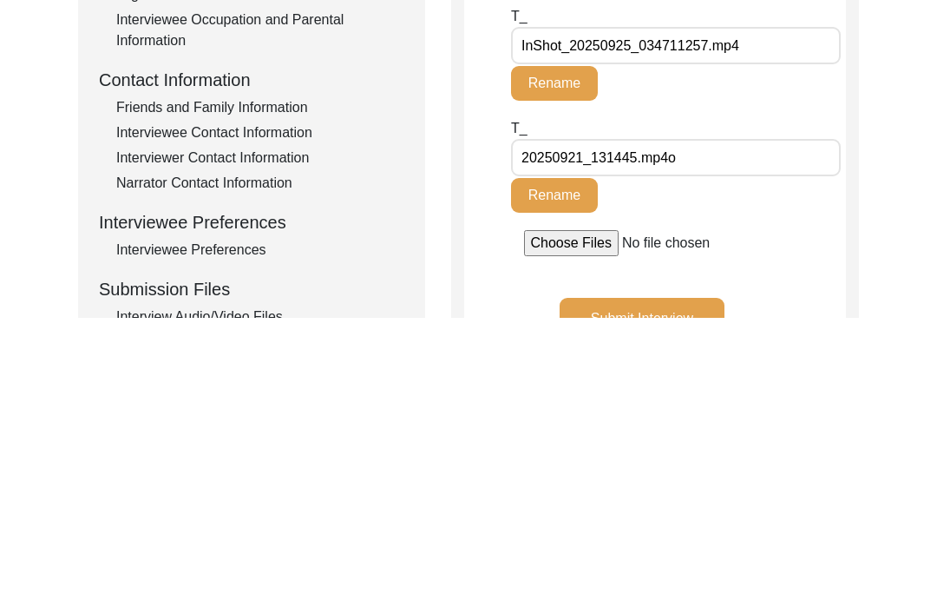
type input "20250921_131445.mp4"
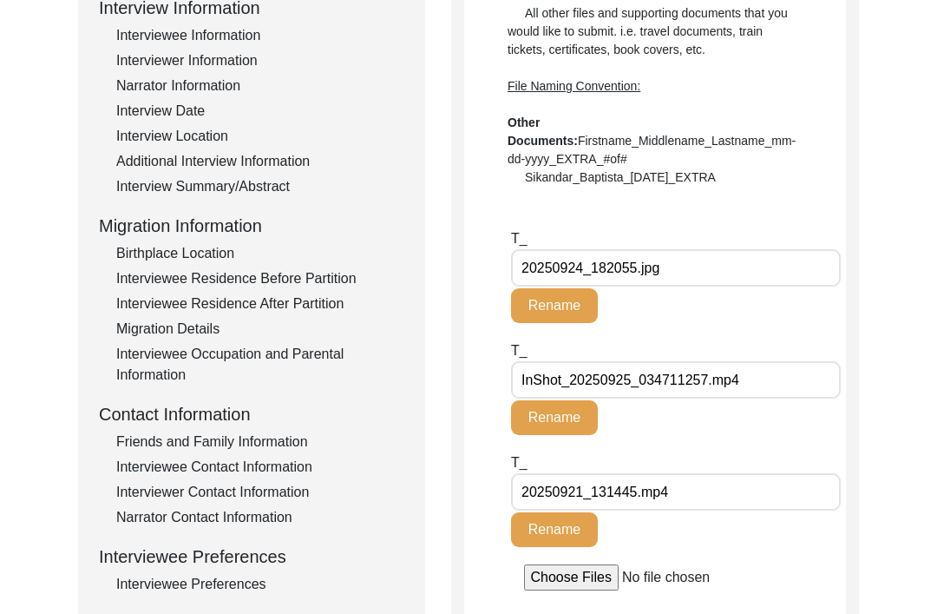
scroll to position [253, 0]
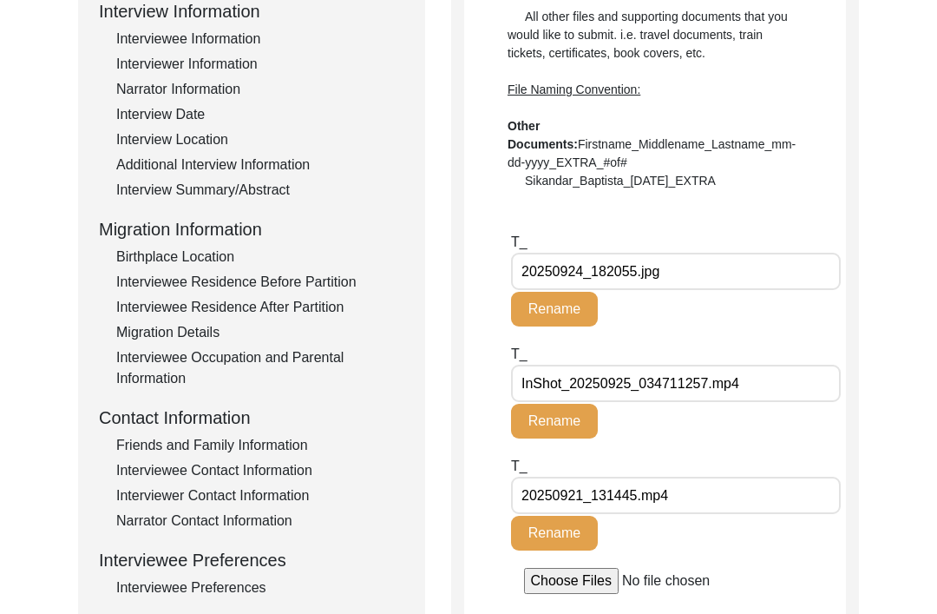
click at [312, 323] on div "Migration Details" at bounding box center [260, 332] width 288 height 21
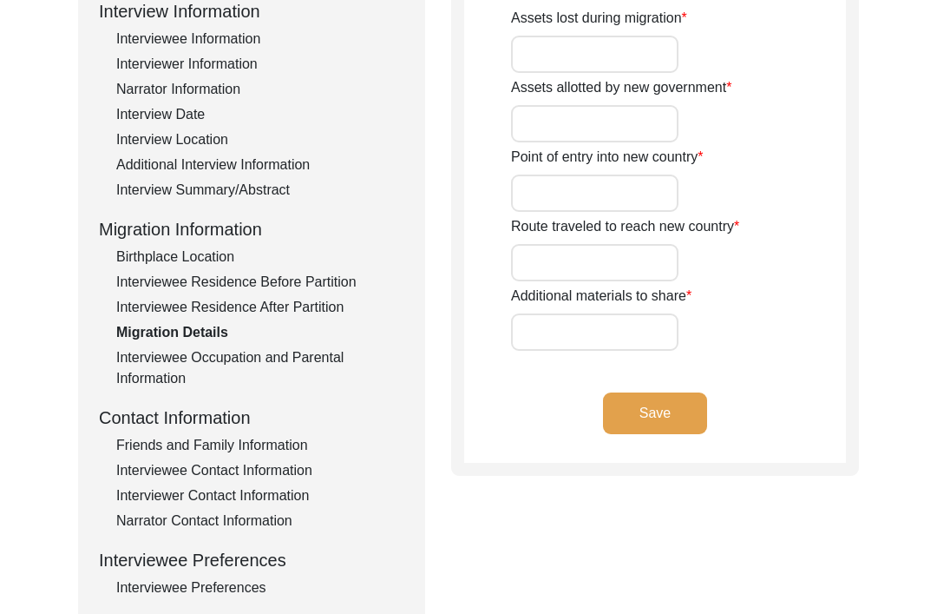
type input "Cash and Jewellery"
type input "Shelter camps"
type input "Amritsar"
type input "None"
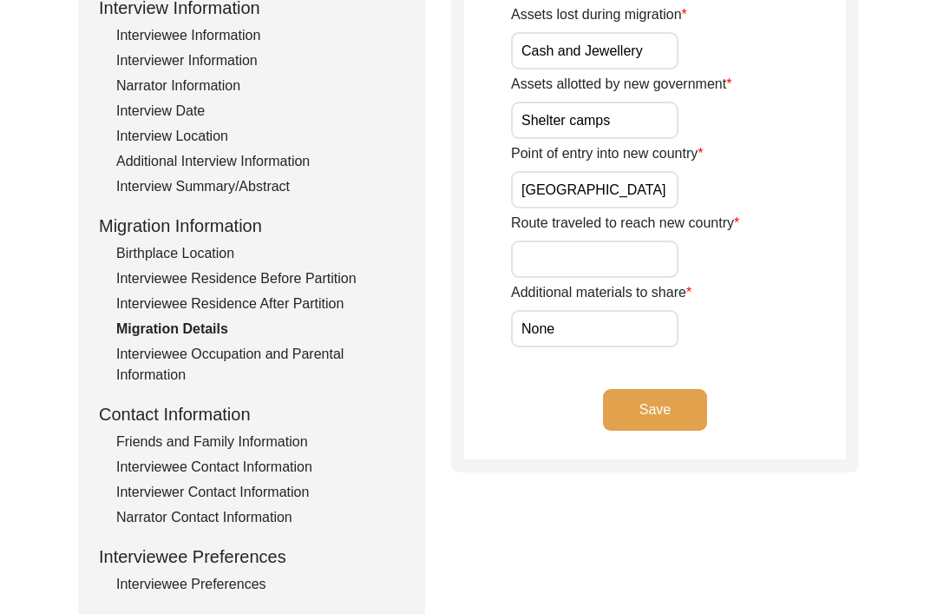
scroll to position [256, 0]
click at [329, 305] on div "Interviewee Residence After Partition" at bounding box center [260, 303] width 288 height 21
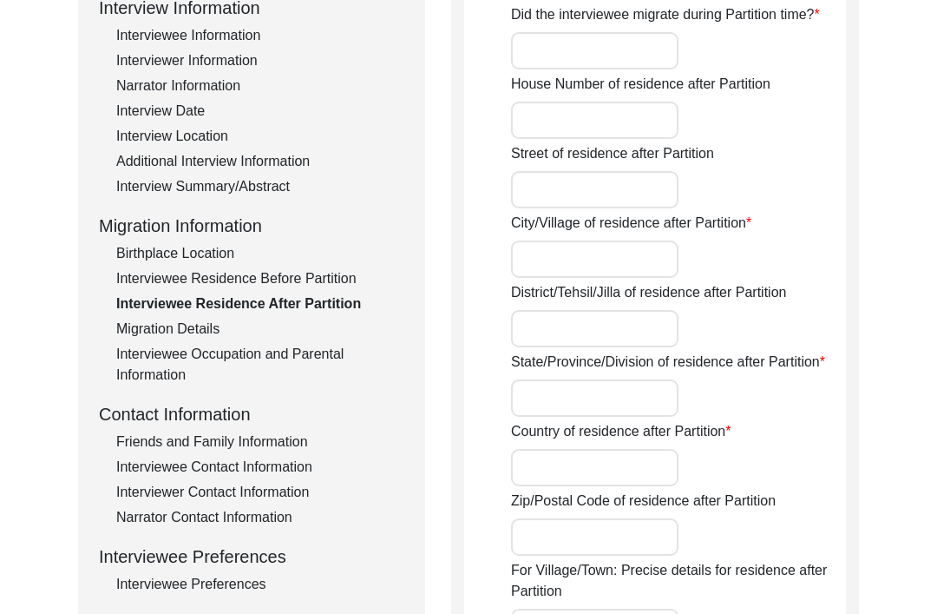
type input "Yes"
type input "Kurukshetra"
type input "Haryana"
type input "[GEOGRAPHIC_DATA]"
type input "Kurukshetra, Haryana, India"
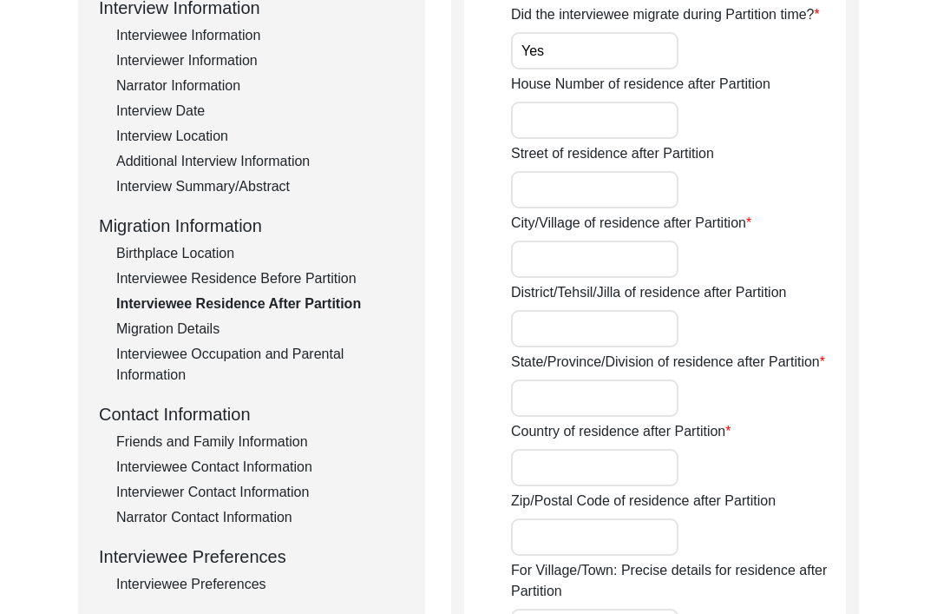
type input "29.9695° N"
type input "76.8783° E"
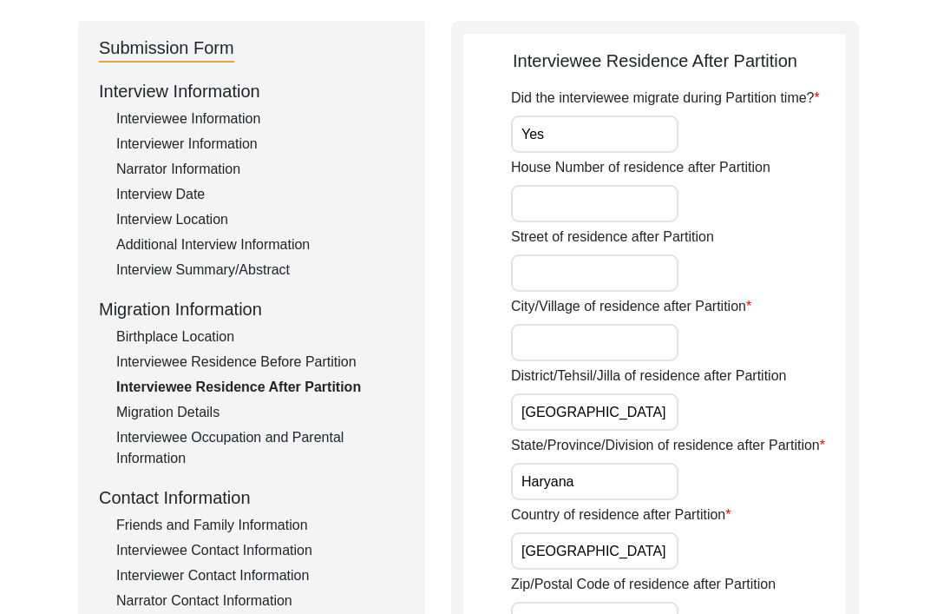
scroll to position [137, 0]
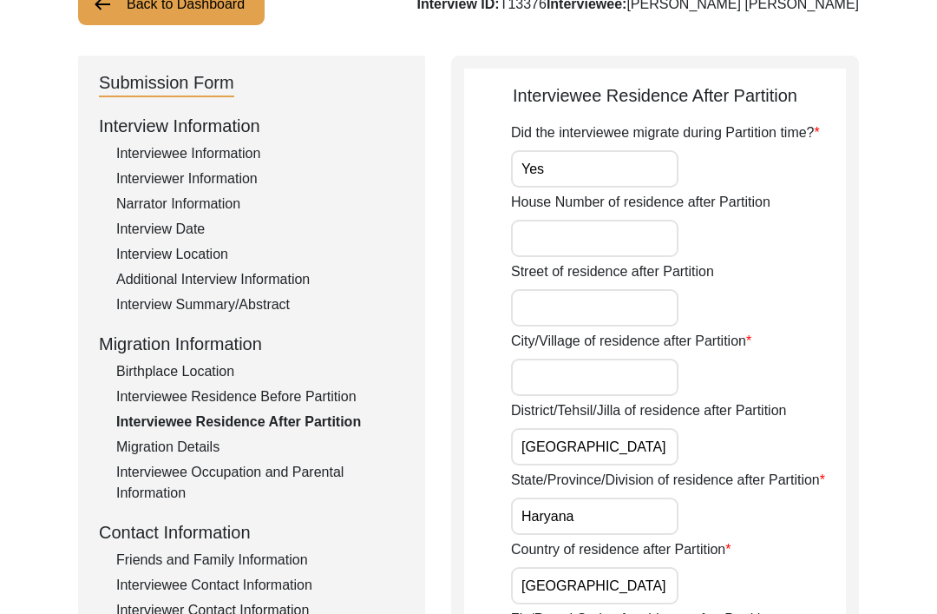
click at [239, 175] on div "Interviewer Information" at bounding box center [260, 179] width 288 height 21
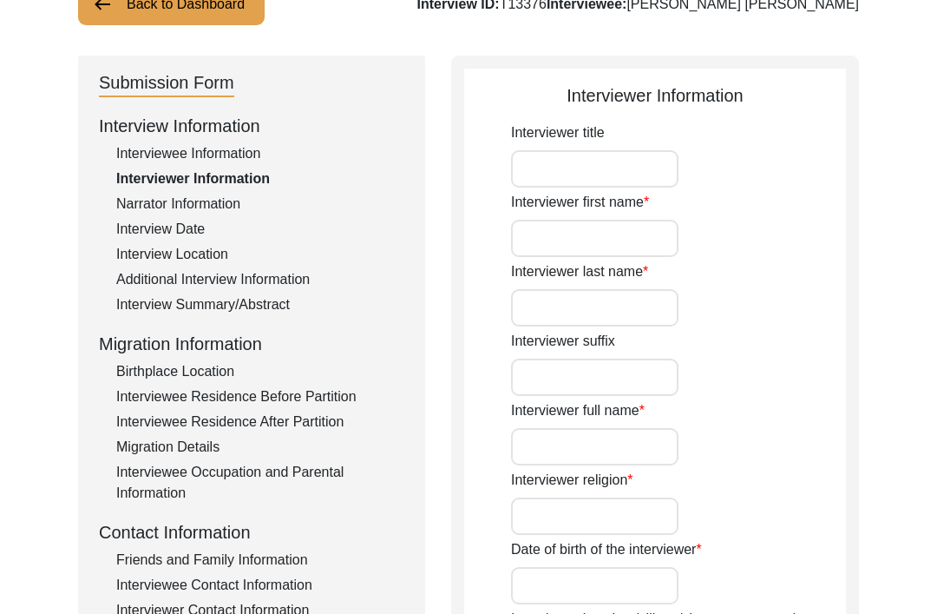
type input "[PERSON_NAME]"
type input "Puri"
type input "[PERSON_NAME] Puri"
type input "[DEMOGRAPHIC_DATA]"
type input "[DATE]"
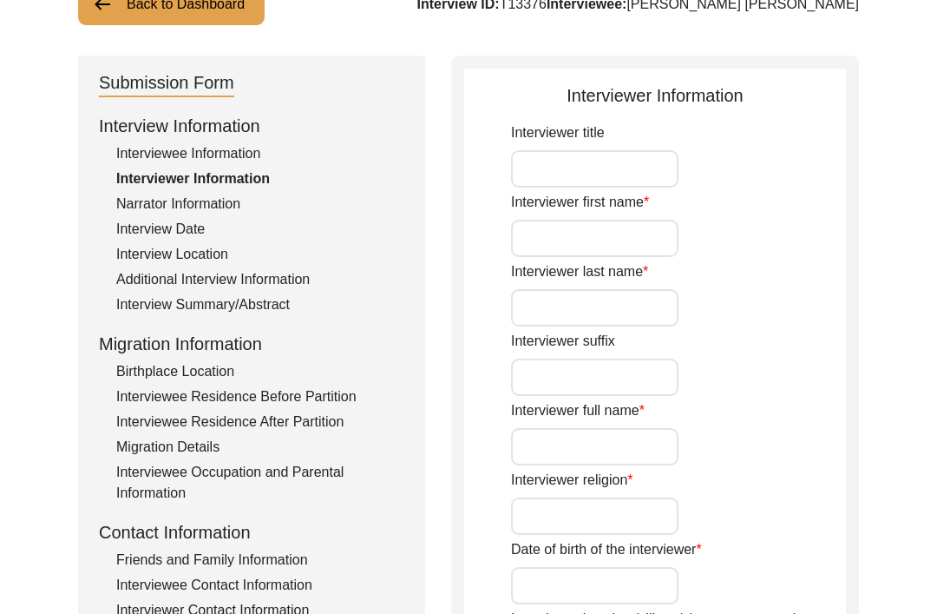
type input "Student"
type input "[PERSON_NAME]"
type input "Kaur"
type input "[PERSON_NAME]"
type input "Punjabi"
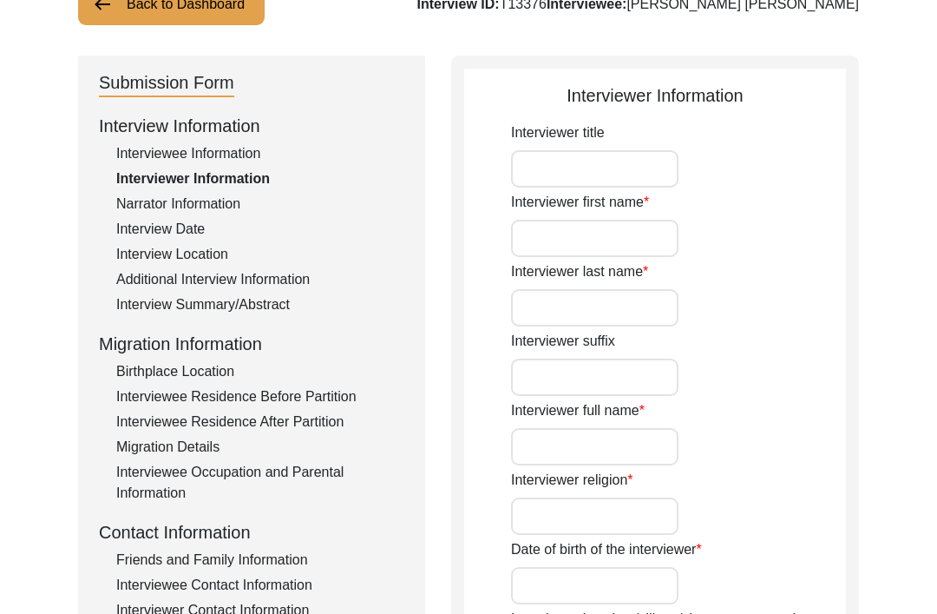
type textarea "None."
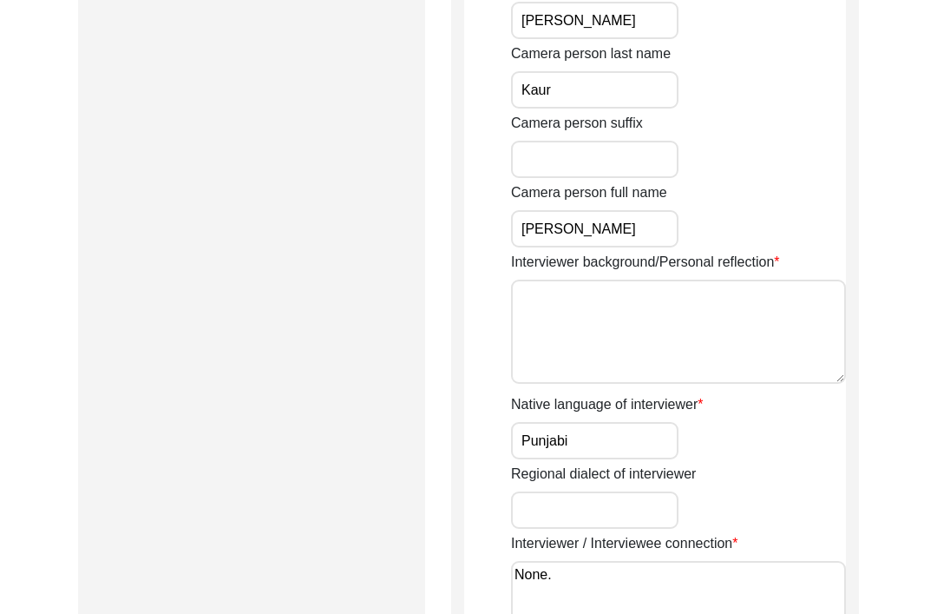
scroll to position [1063, 0]
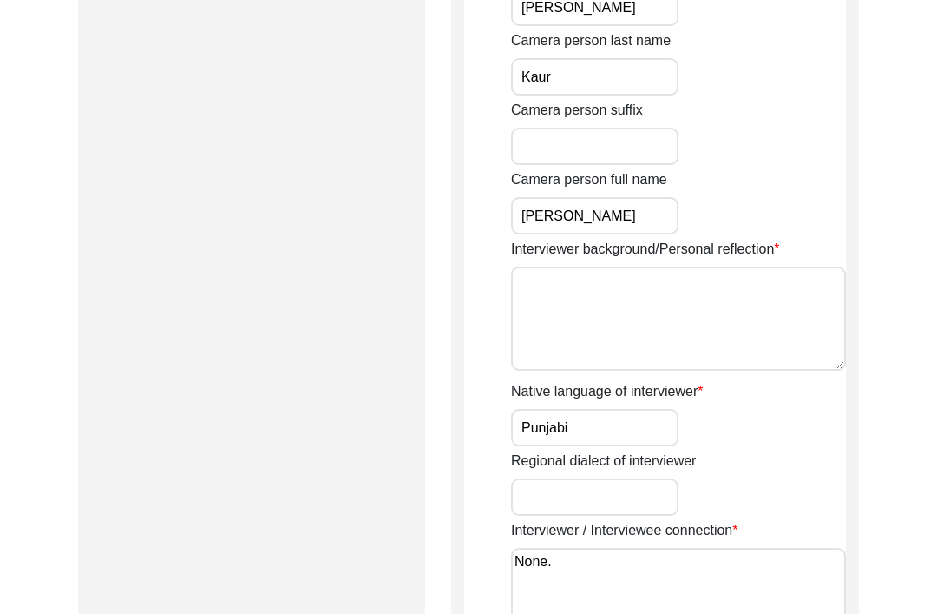
click at [809, 310] on textarea "Interviewer background/Personal reflection" at bounding box center [678, 319] width 335 height 104
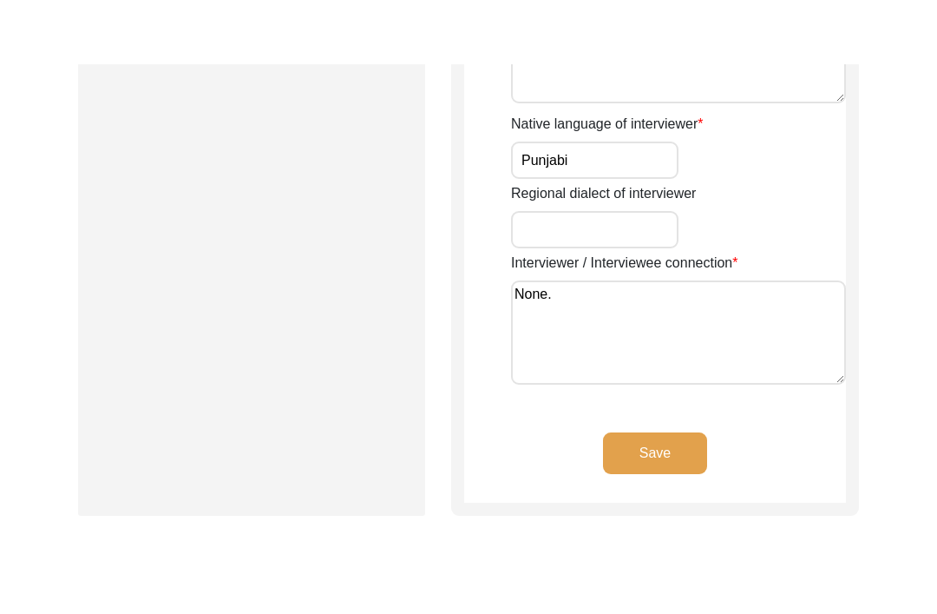
scroll to position [1331, 0]
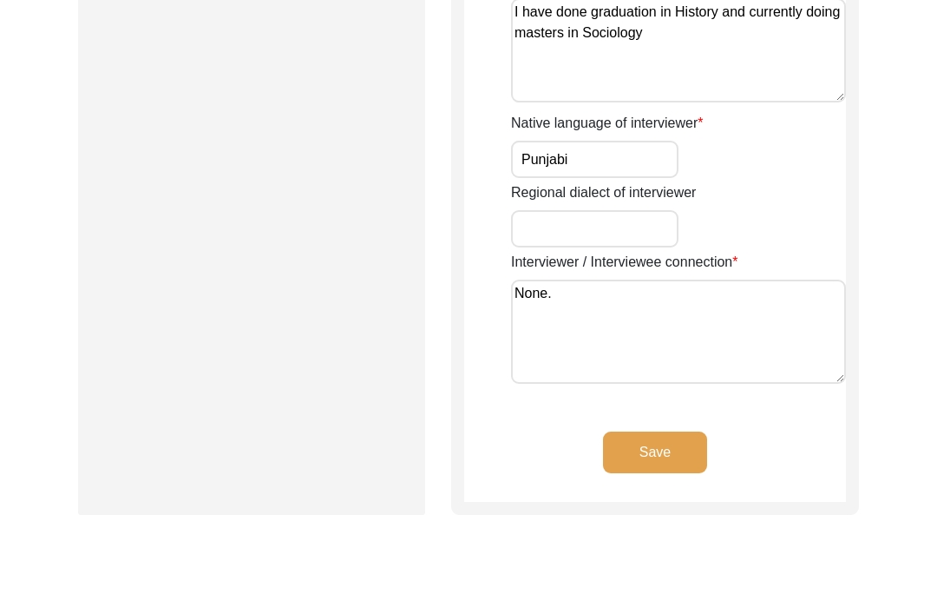
type textarea "I have done graduation in History and currently doing masters in Sociology"
click at [691, 450] on button "Save" at bounding box center [655, 453] width 104 height 42
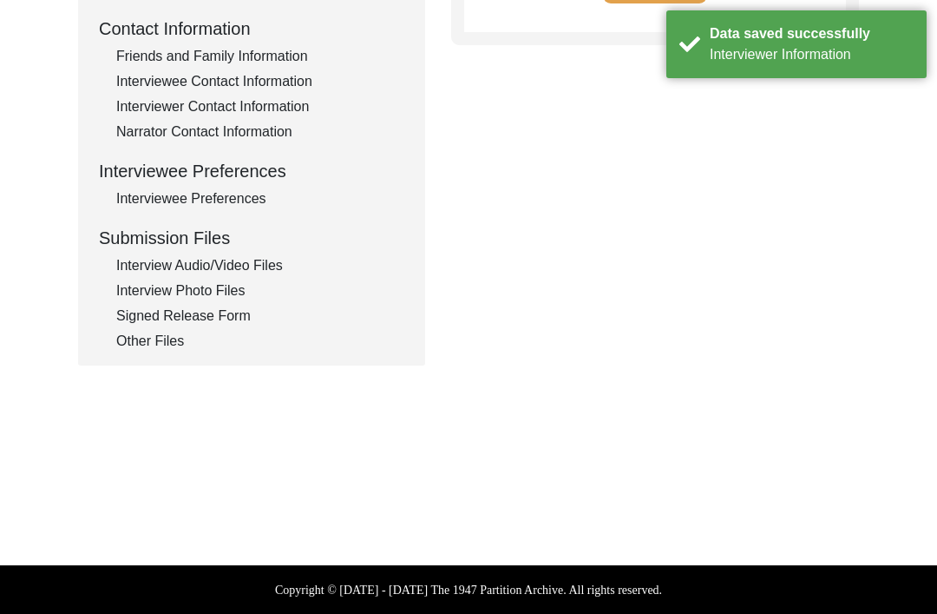
type textarea "Daughter Wife"
type textarea "[PERSON_NAME] [PERSON_NAME] [PERSON_NAME]"
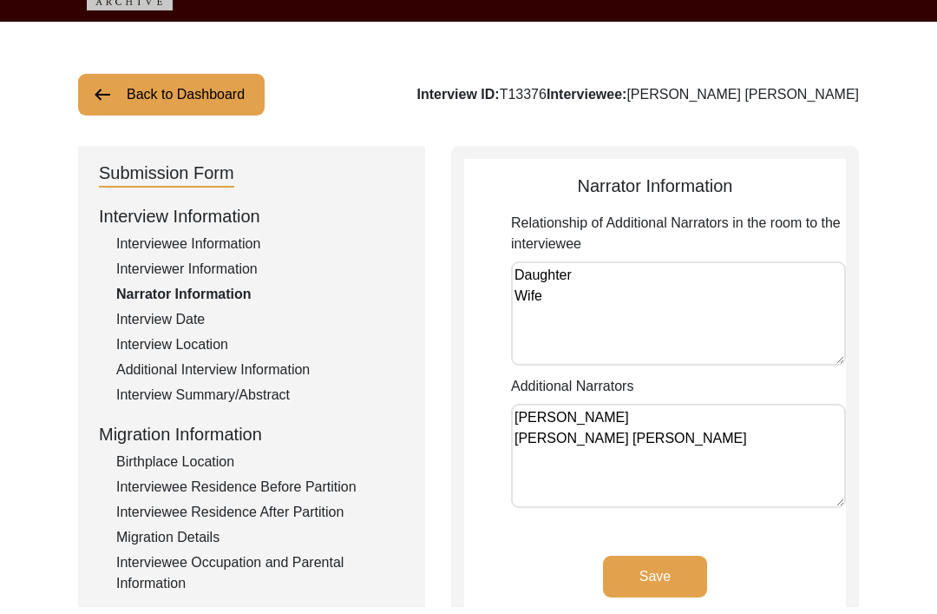
scroll to position [49, 0]
